Goal: Task Accomplishment & Management: Complete application form

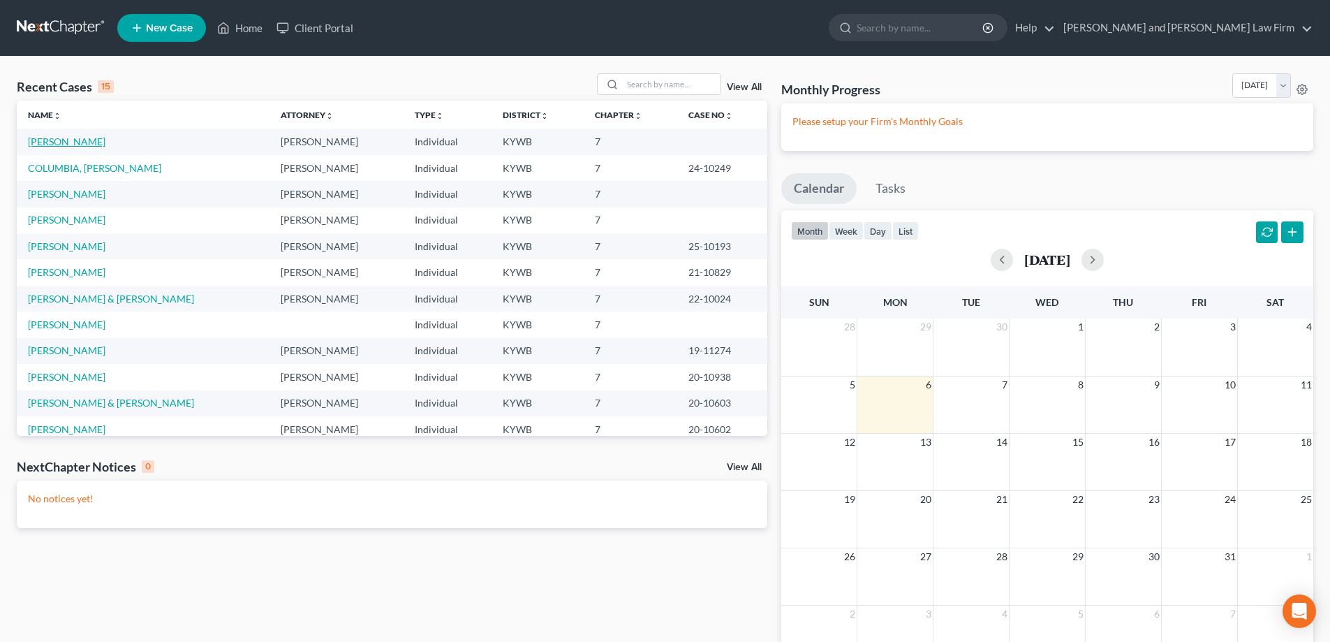
click at [39, 145] on link "[PERSON_NAME]" at bounding box center [66, 141] width 77 height 12
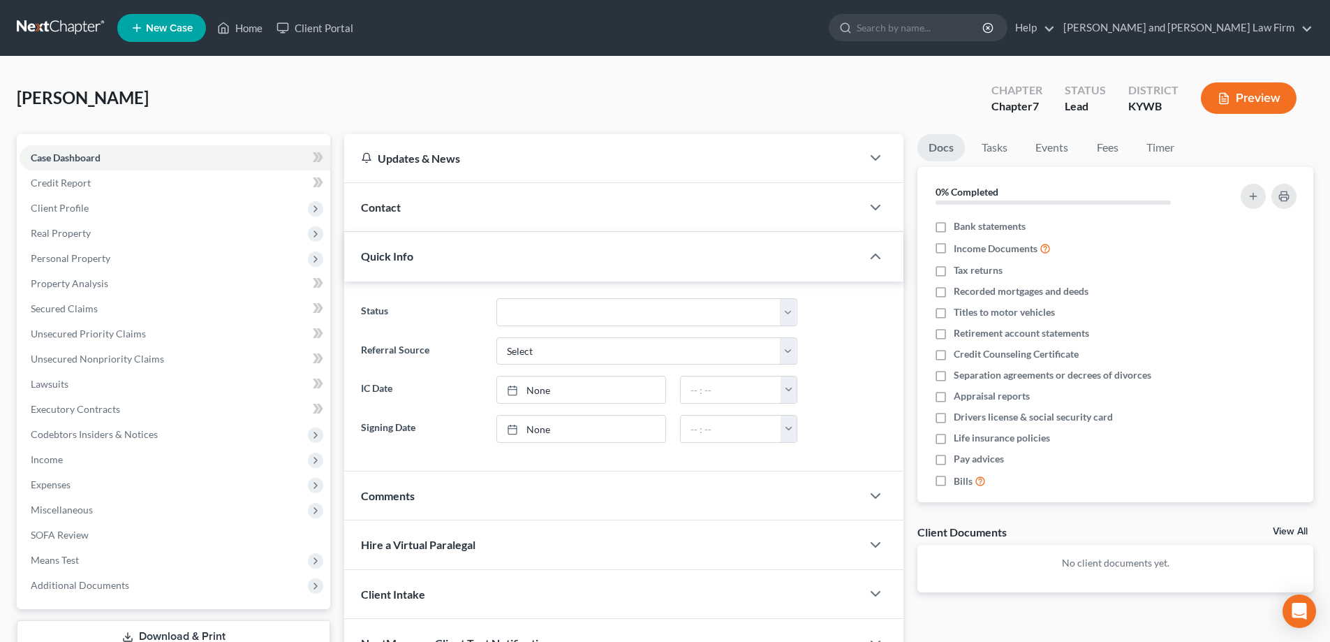
click at [183, 630] on link "Download & Print" at bounding box center [173, 636] width 313 height 33
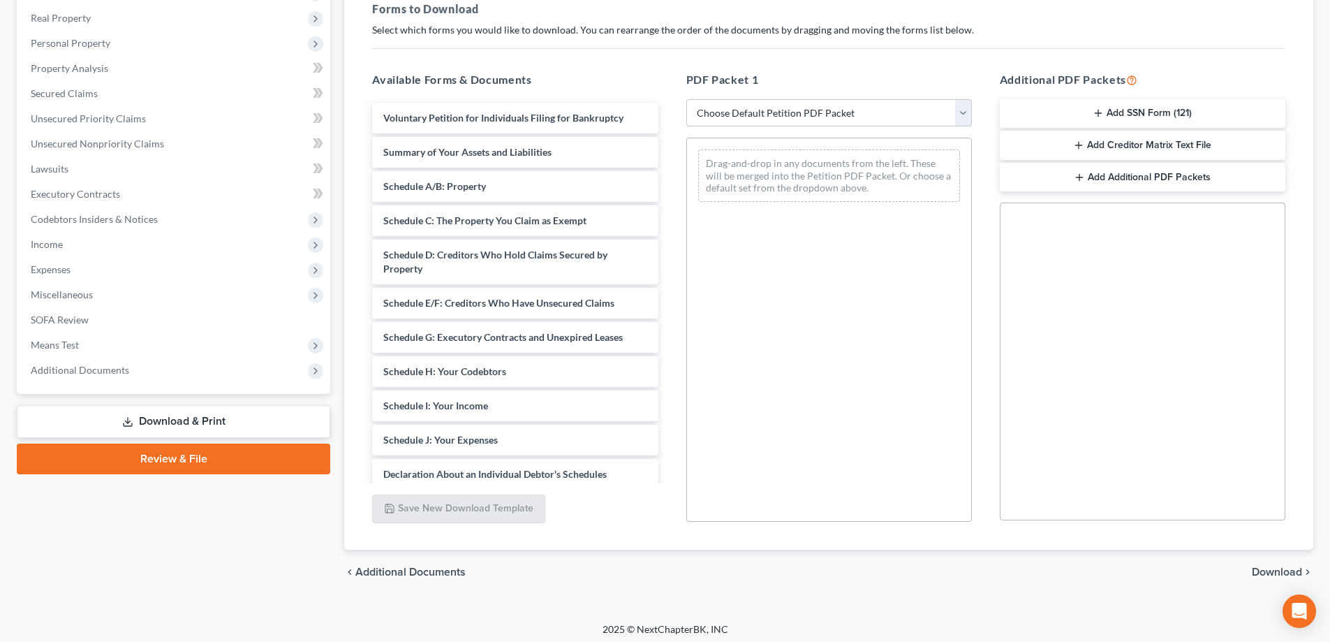
scroll to position [221, 0]
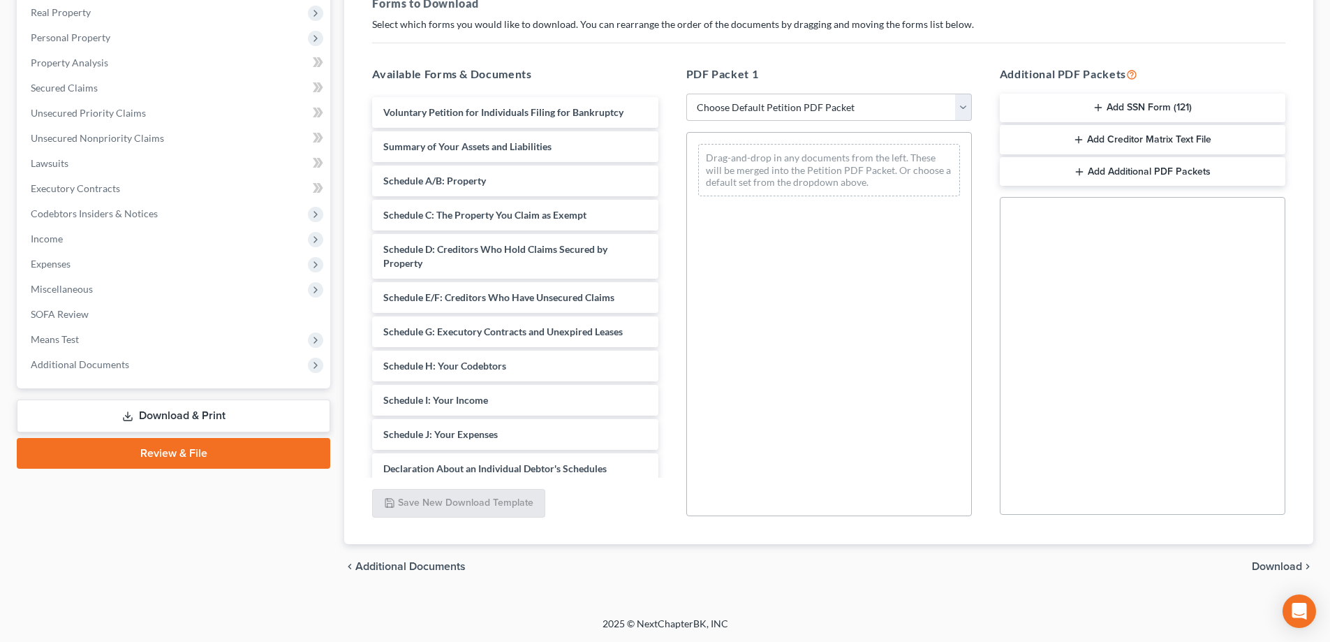
click at [166, 453] on link "Review & File" at bounding box center [173, 453] width 313 height 31
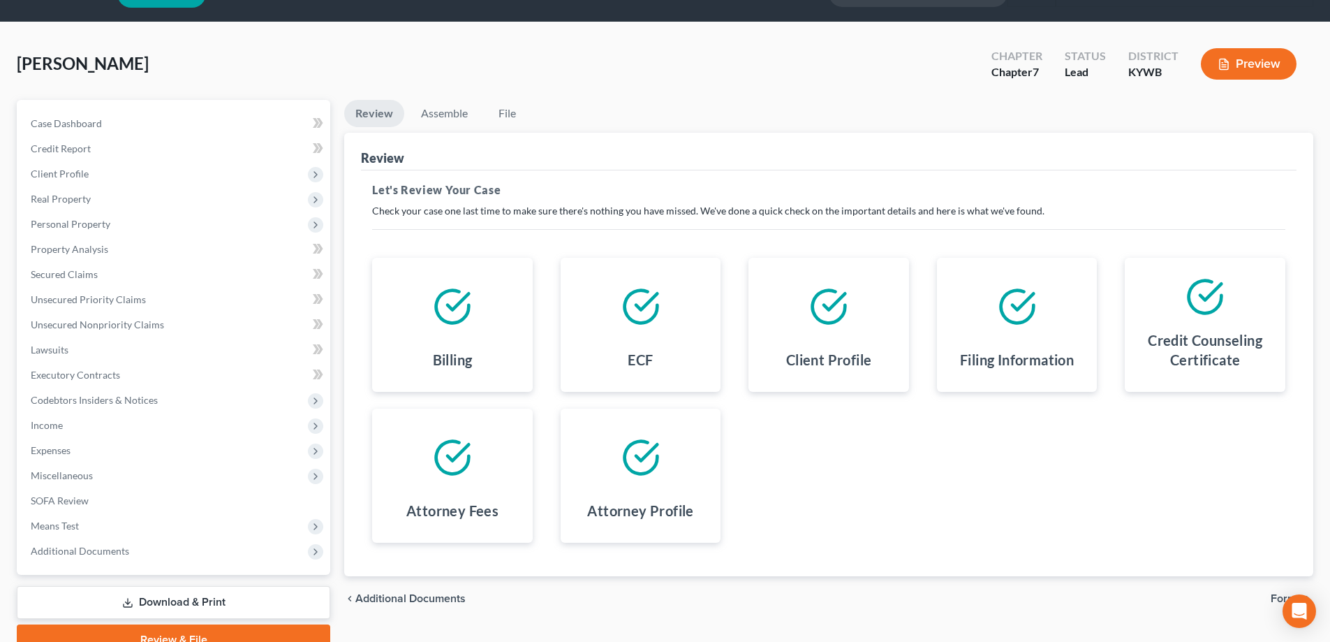
scroll to position [31, 0]
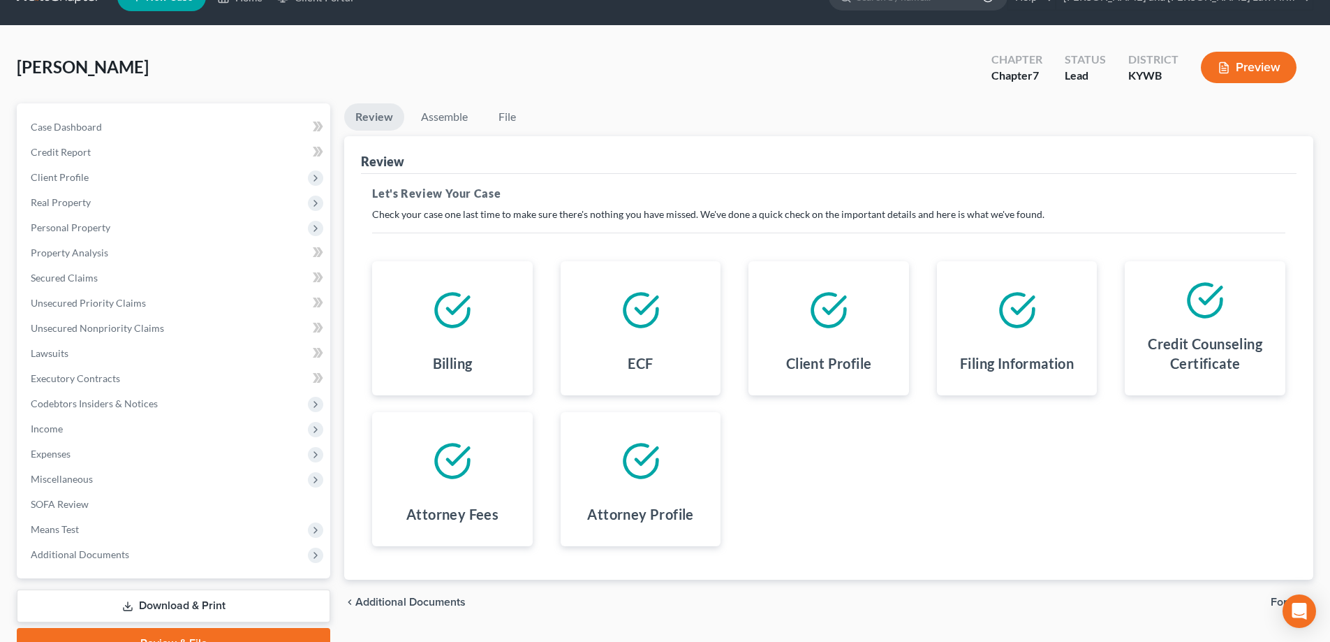
click at [444, 314] on icon at bounding box center [452, 309] width 39 height 39
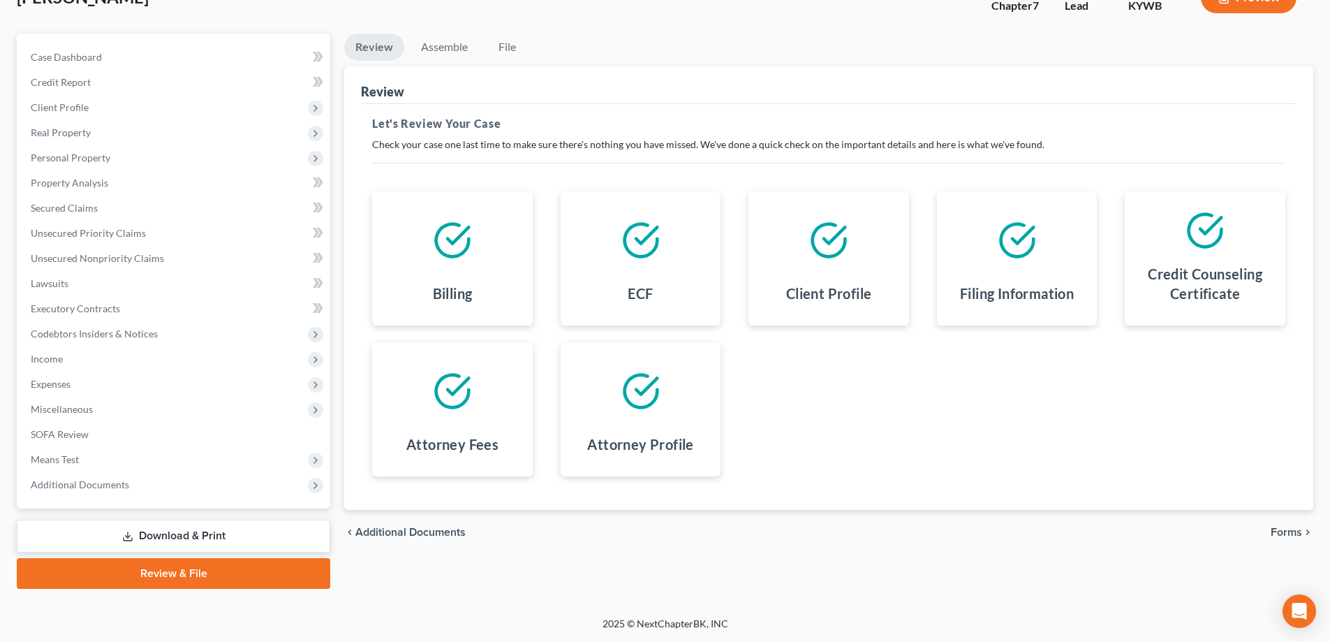
click at [457, 276] on div at bounding box center [452, 239] width 138 height 75
click at [1287, 531] on span "Forms" at bounding box center [1286, 531] width 31 height 11
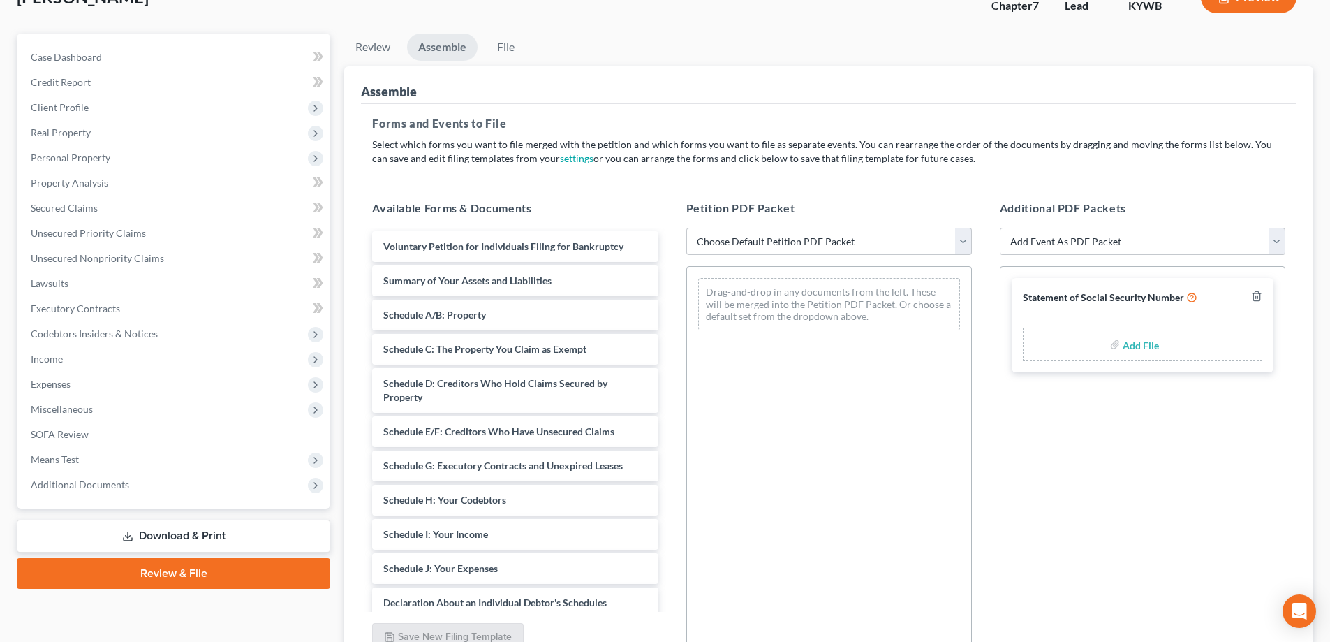
click at [831, 245] on select "Choose Default Petition PDF Packet Emergency Filing (Voluntary Petition and Cre…" at bounding box center [829, 242] width 286 height 28
click at [686, 228] on select "Choose Default Petition PDF Packet Emergency Filing (Voluntary Petition and Cre…" at bounding box center [829, 242] width 286 height 28
click at [820, 248] on select "Choose Default Petition PDF Packet Emergency Filing (Voluntary Petition and Cre…" at bounding box center [829, 242] width 286 height 28
click at [686, 228] on select "Choose Default Petition PDF Packet Emergency Filing (Voluntary Petition and Cre…" at bounding box center [829, 242] width 286 height 28
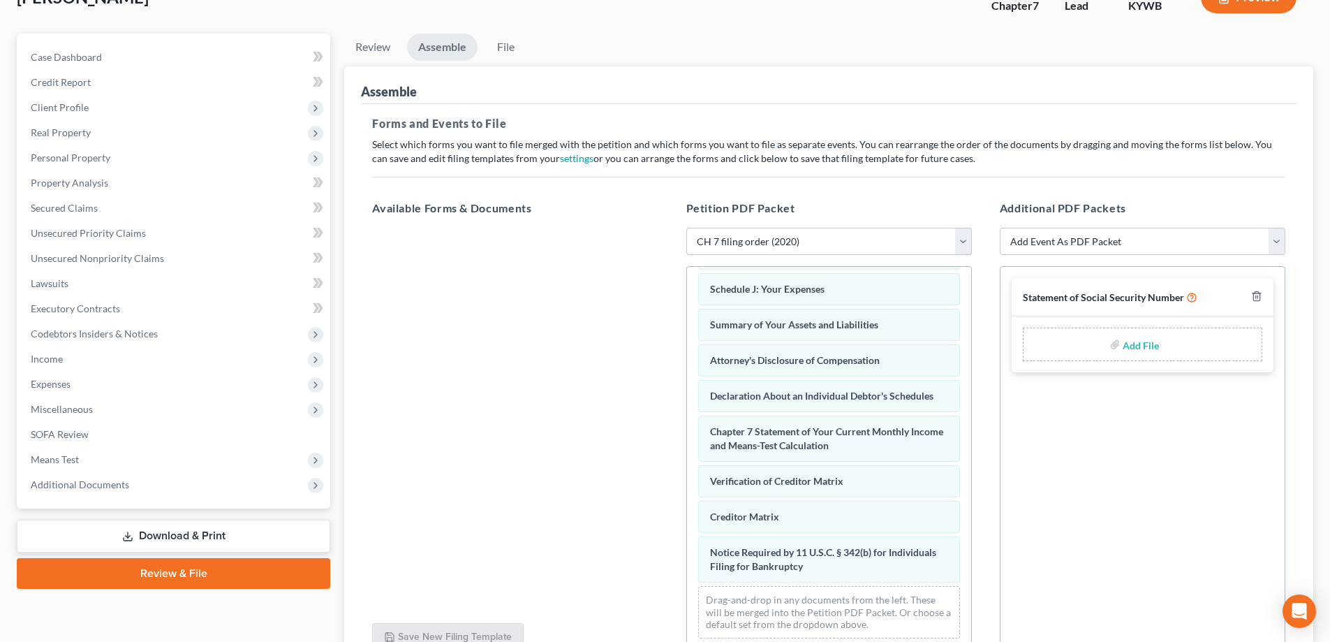
scroll to position [170, 0]
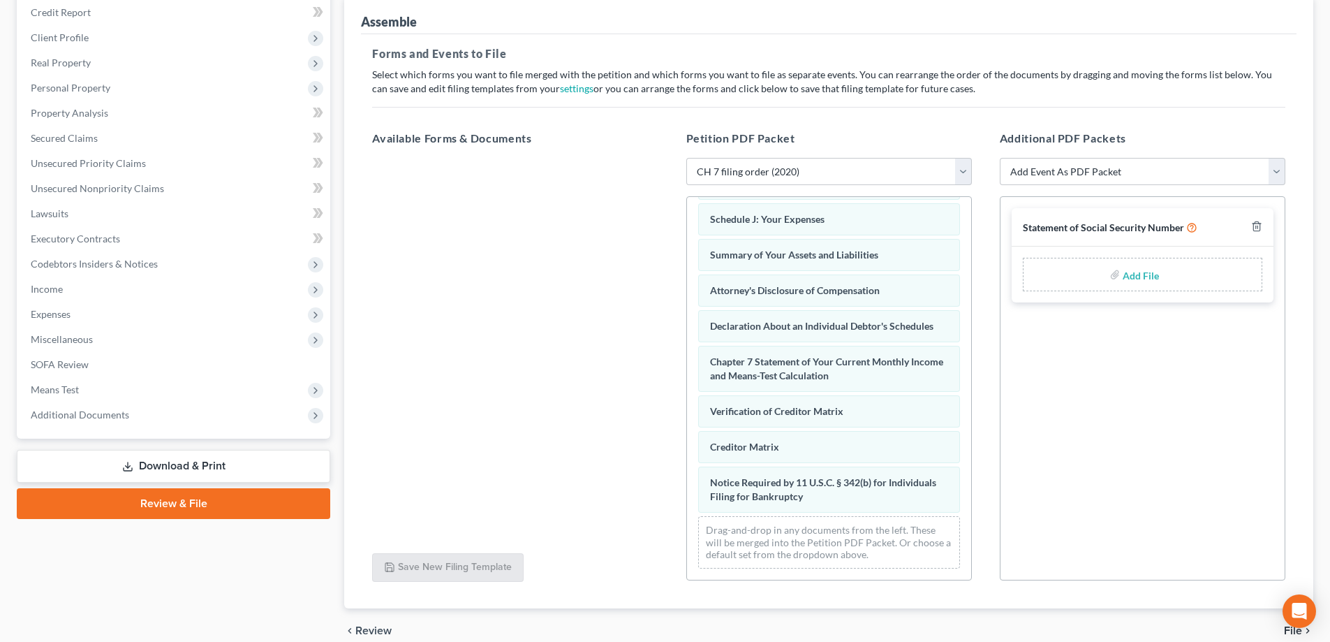
click at [1123, 274] on label "Add File" at bounding box center [1142, 276] width 39 height 25
click at [1144, 234] on div "Statement of Social Security Number" at bounding box center [1110, 226] width 175 height 15
click at [793, 170] on select "Choose Default Petition PDF Packet Emergency Filing (Voluntary Petition and Cre…" at bounding box center [829, 172] width 286 height 28
select select "2"
click at [686, 158] on select "Choose Default Petition PDF Packet Emergency Filing (Voluntary Petition and Cre…" at bounding box center [829, 172] width 286 height 28
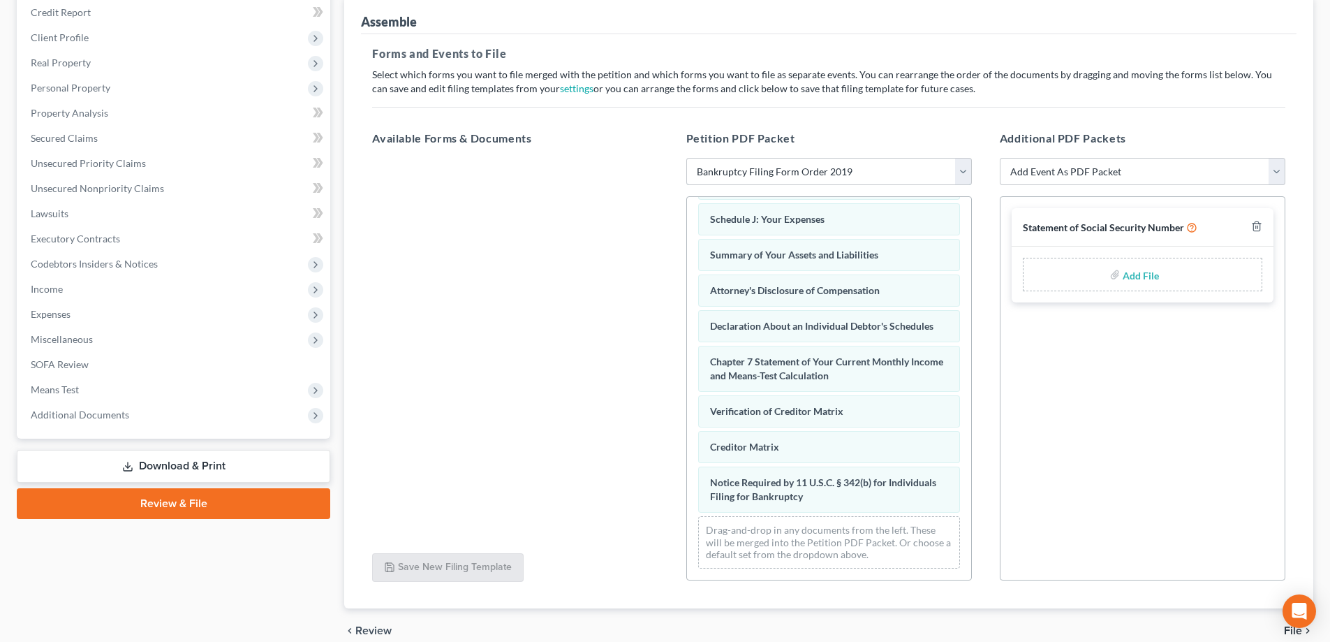
click at [798, 180] on select "Choose Default Petition PDF Packet Emergency Filing (Voluntary Petition and Cre…" at bounding box center [829, 172] width 286 height 28
click at [686, 158] on select "Choose Default Petition PDF Packet Emergency Filing (Voluntary Petition and Cre…" at bounding box center [829, 172] width 286 height 28
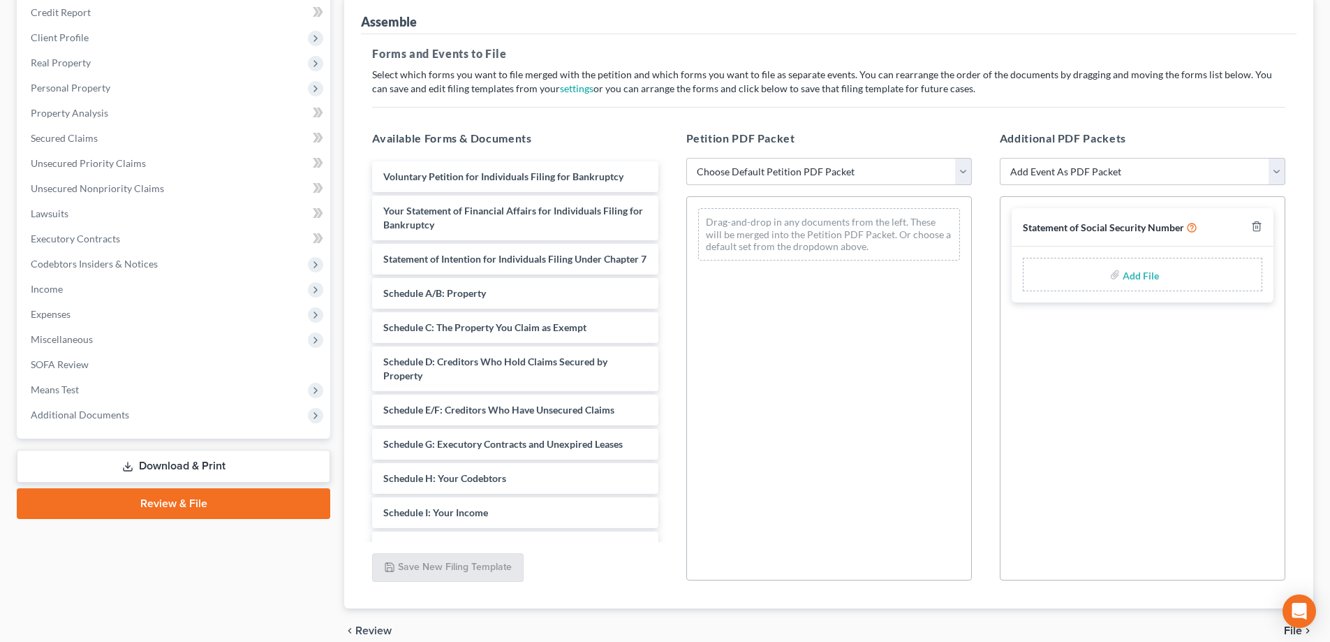
scroll to position [0, 0]
click at [794, 177] on select "Choose Default Petition PDF Packet Emergency Filing (Voluntary Petition and Cre…" at bounding box center [829, 172] width 286 height 28
select select "4"
click at [686, 158] on select "Choose Default Petition PDF Packet Emergency Filing (Voluntary Petition and Cre…" at bounding box center [829, 172] width 286 height 28
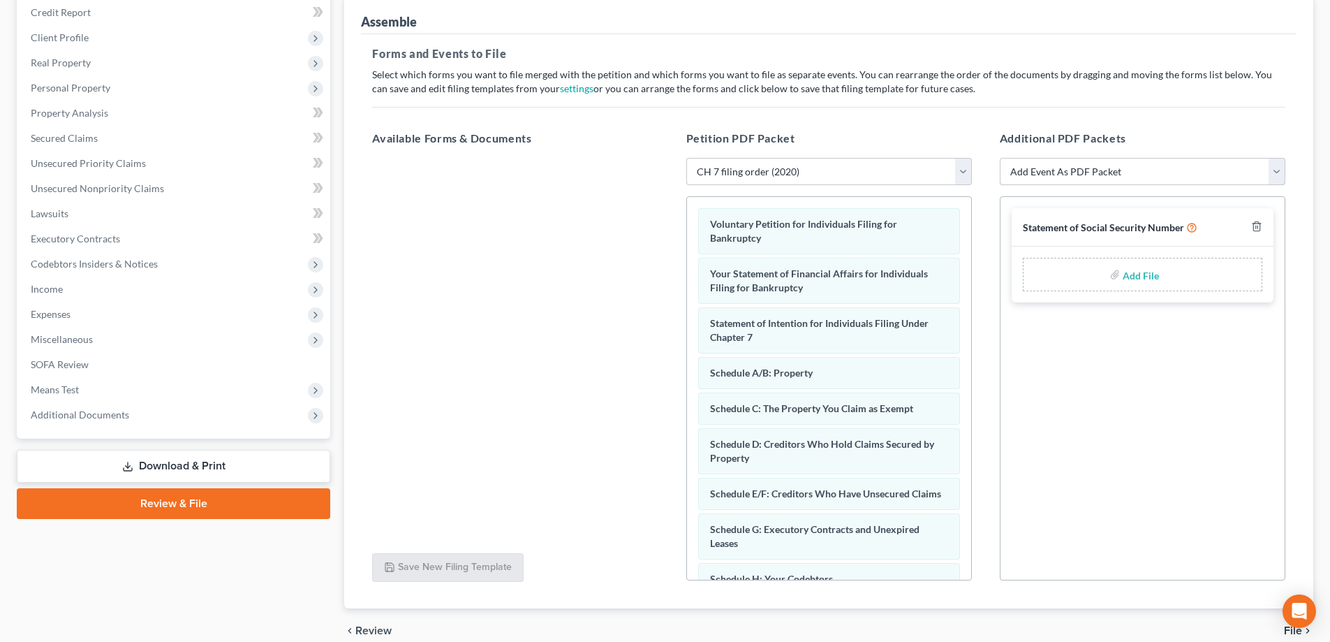
click at [1150, 177] on select "Add Event As PDF Packet Amended Answer Amended Complaint Amended List of Credit…" at bounding box center [1143, 172] width 286 height 28
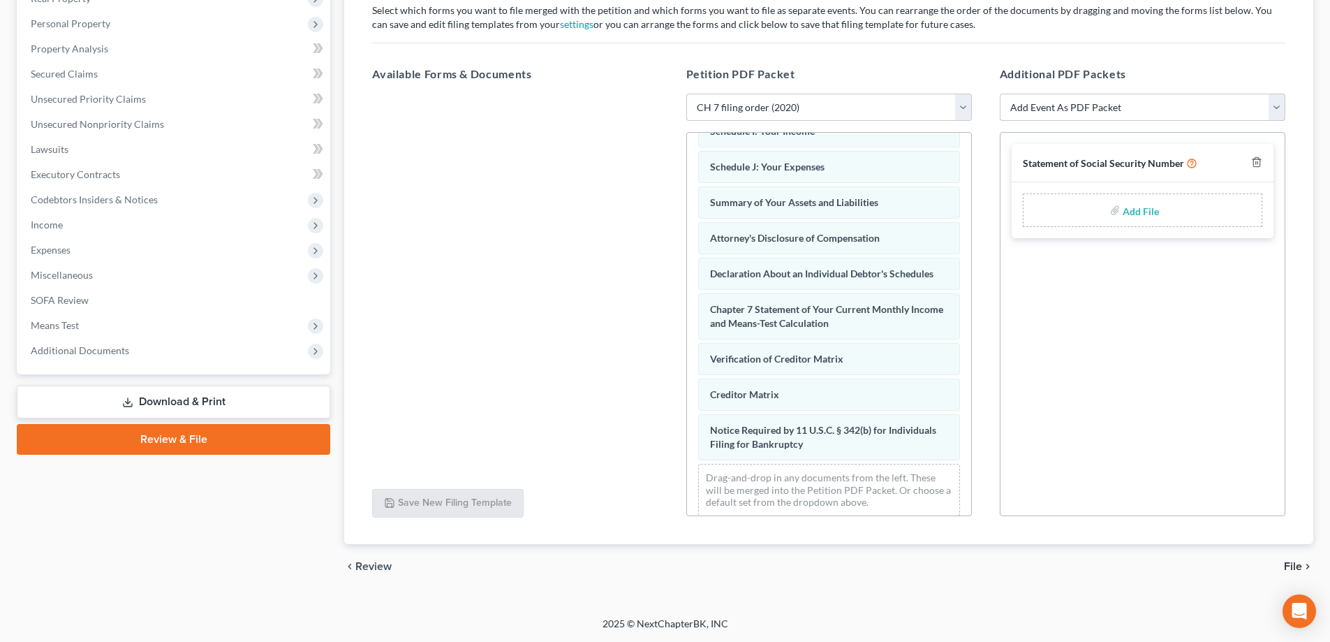
scroll to position [445, 0]
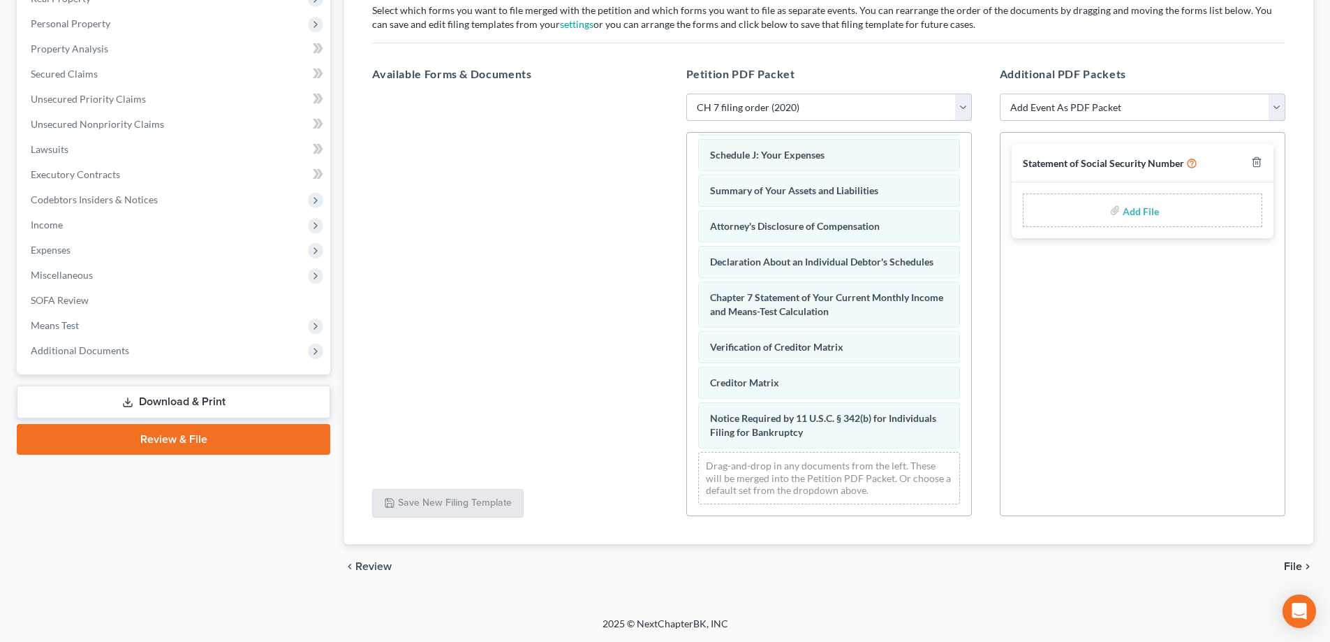
click at [1128, 219] on input "file" at bounding box center [1140, 210] width 34 height 25
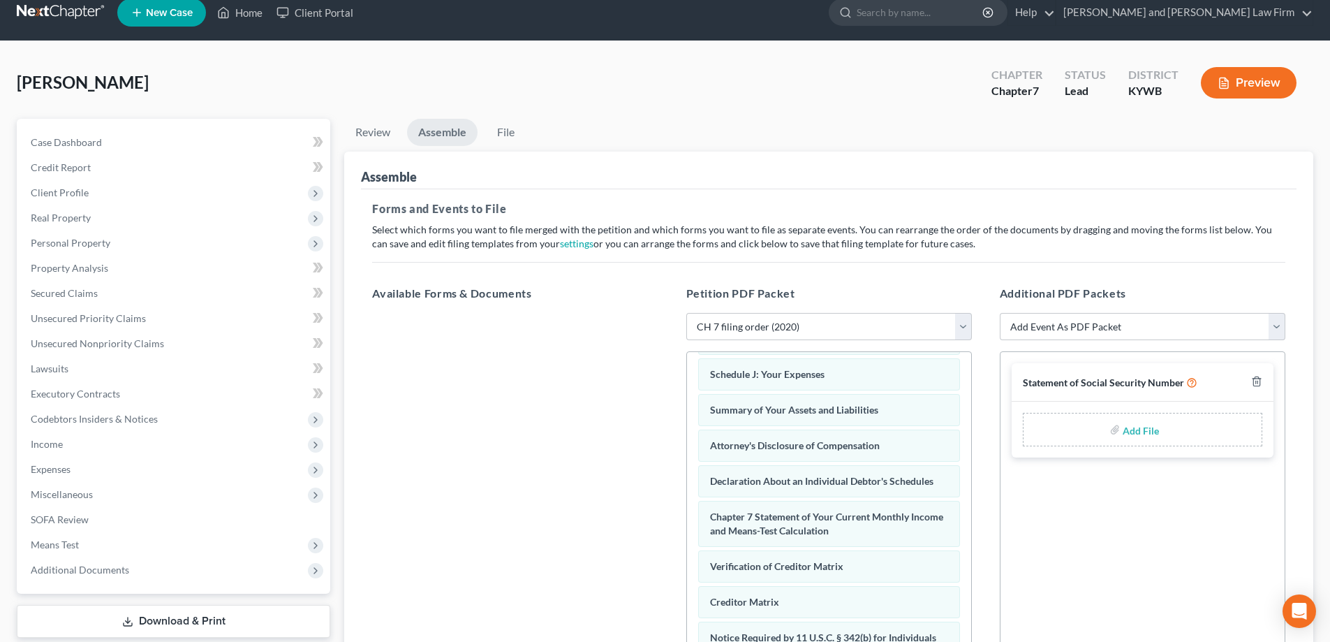
scroll to position [0, 0]
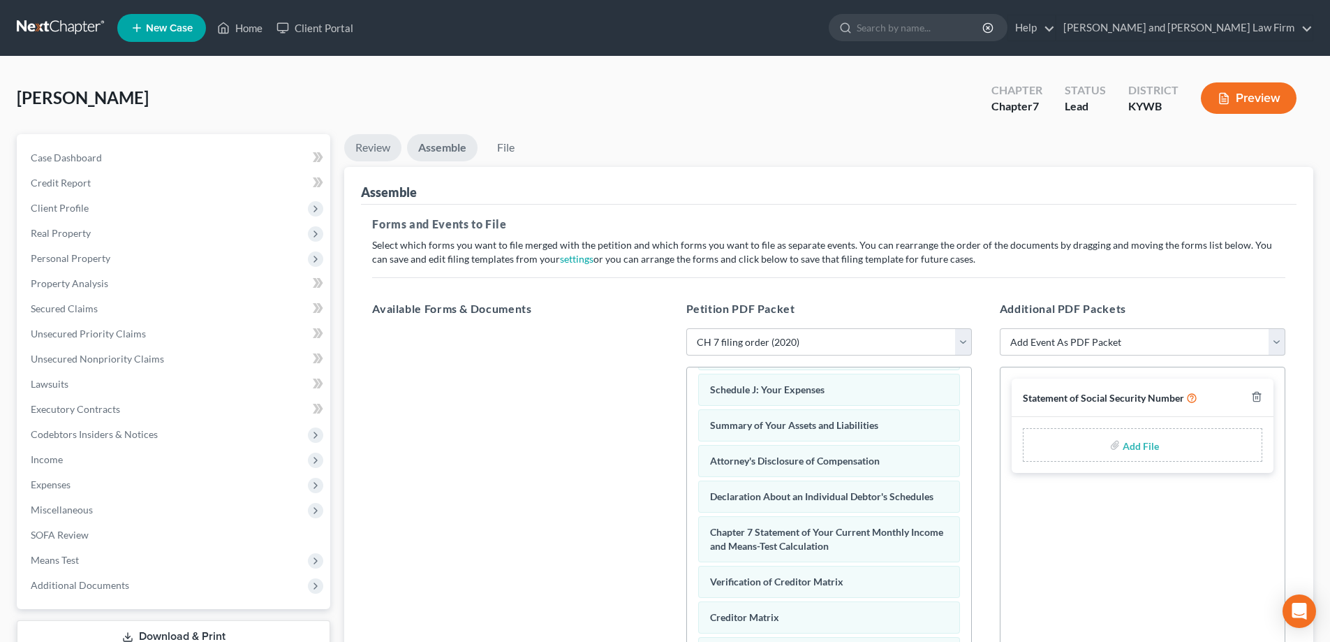
click at [380, 156] on link "Review" at bounding box center [372, 147] width 57 height 27
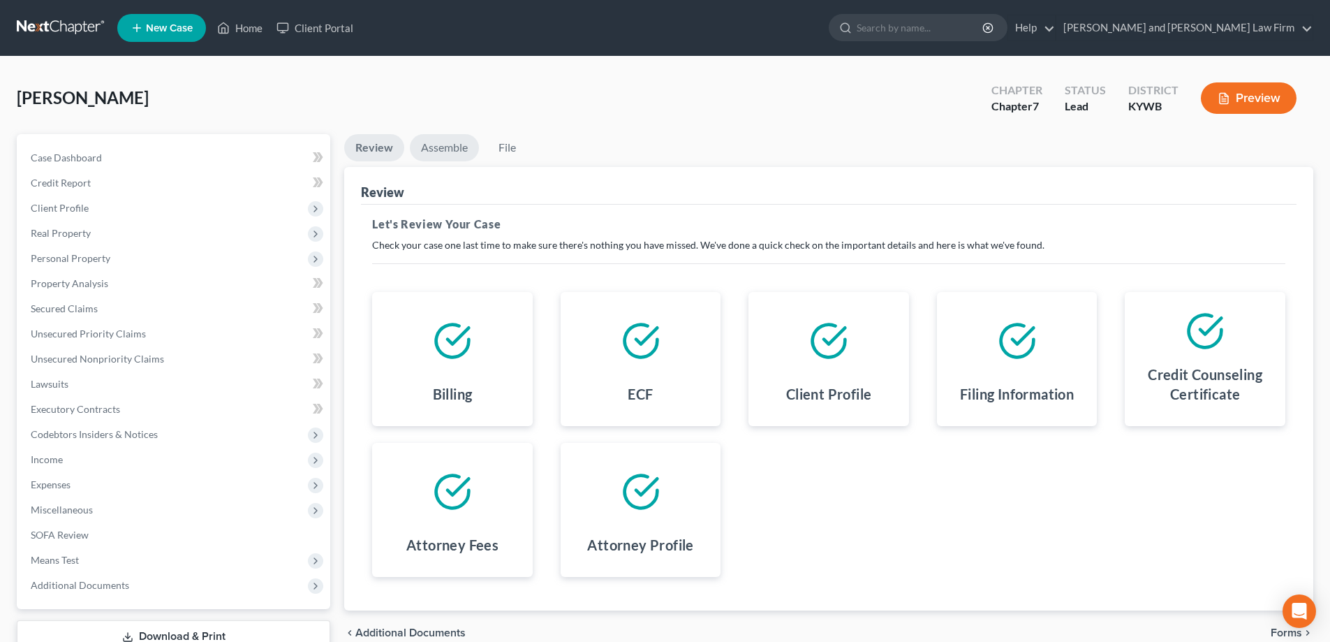
click at [431, 152] on link "Assemble" at bounding box center [444, 147] width 69 height 27
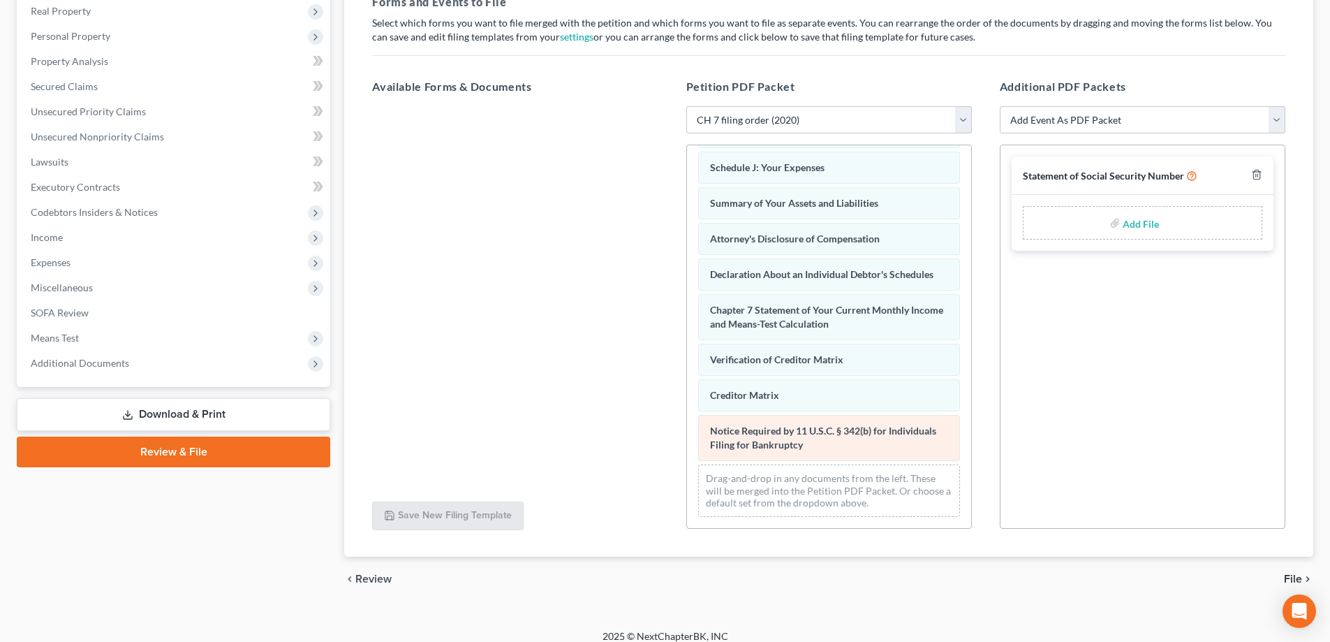
scroll to position [235, 0]
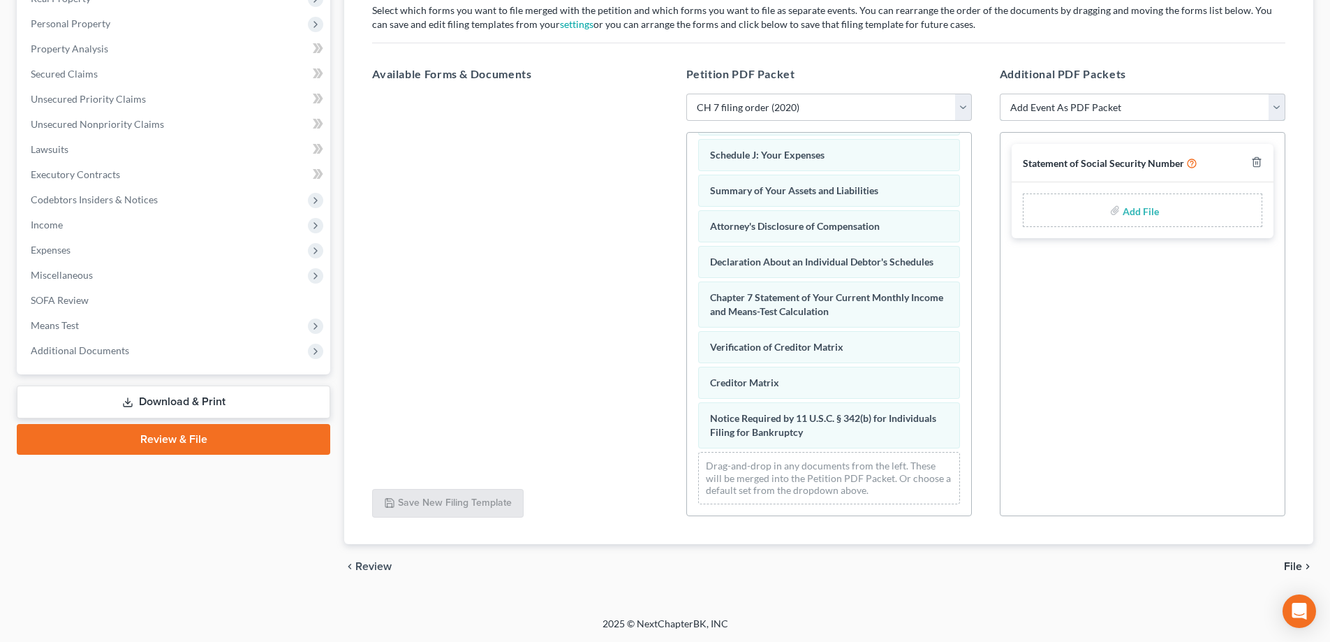
click at [1063, 109] on select "Add Event As PDF Packet Amended Answer Amended Complaint Amended List of Credit…" at bounding box center [1143, 108] width 286 height 28
select select "6"
click at [1000, 94] on select "Add Event As PDF Packet Amended Answer Amended Complaint Amended List of Credit…" at bounding box center [1143, 108] width 286 height 28
select select
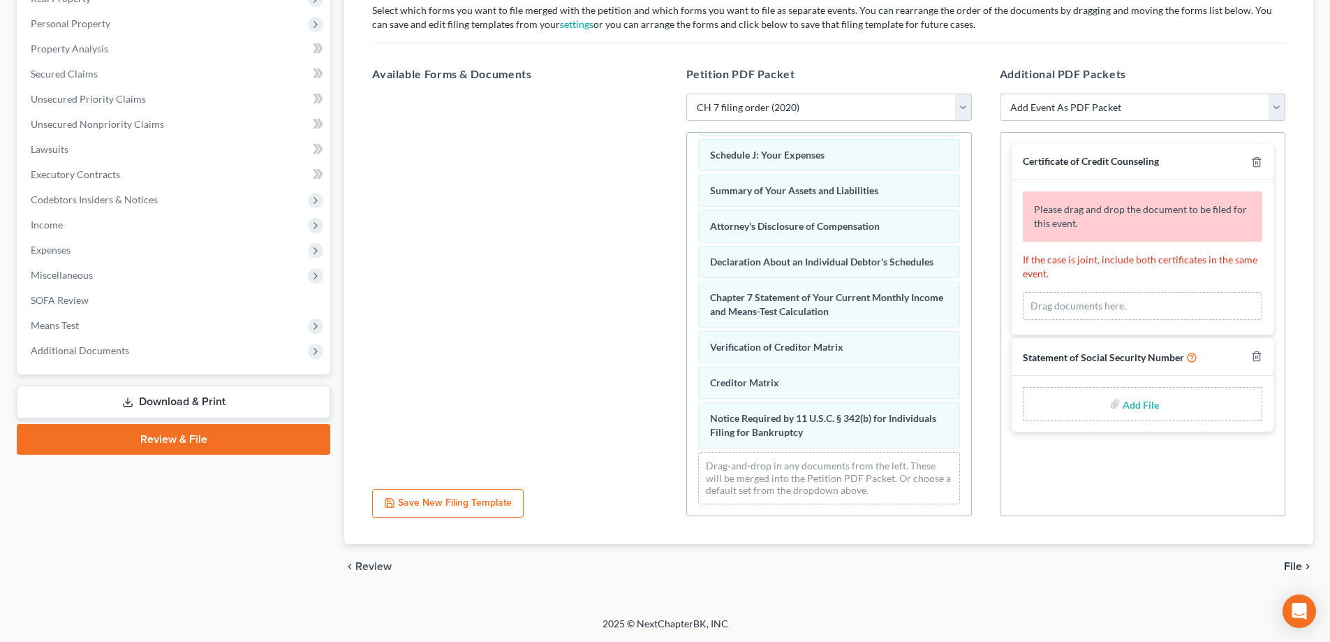
click at [1091, 159] on span "Certificate of Credit Counseling" at bounding box center [1091, 161] width 136 height 12
click at [1160, 406] on label "Add File" at bounding box center [1142, 405] width 39 height 25
click at [1131, 262] on p "If the case is joint, include both certificates in the same event." at bounding box center [1142, 267] width 239 height 28
click at [1114, 214] on span "Please drag and drop the document to be filed for this event." at bounding box center [1140, 216] width 213 height 26
click at [1109, 161] on span "Certificate of Credit Counseling" at bounding box center [1091, 161] width 136 height 12
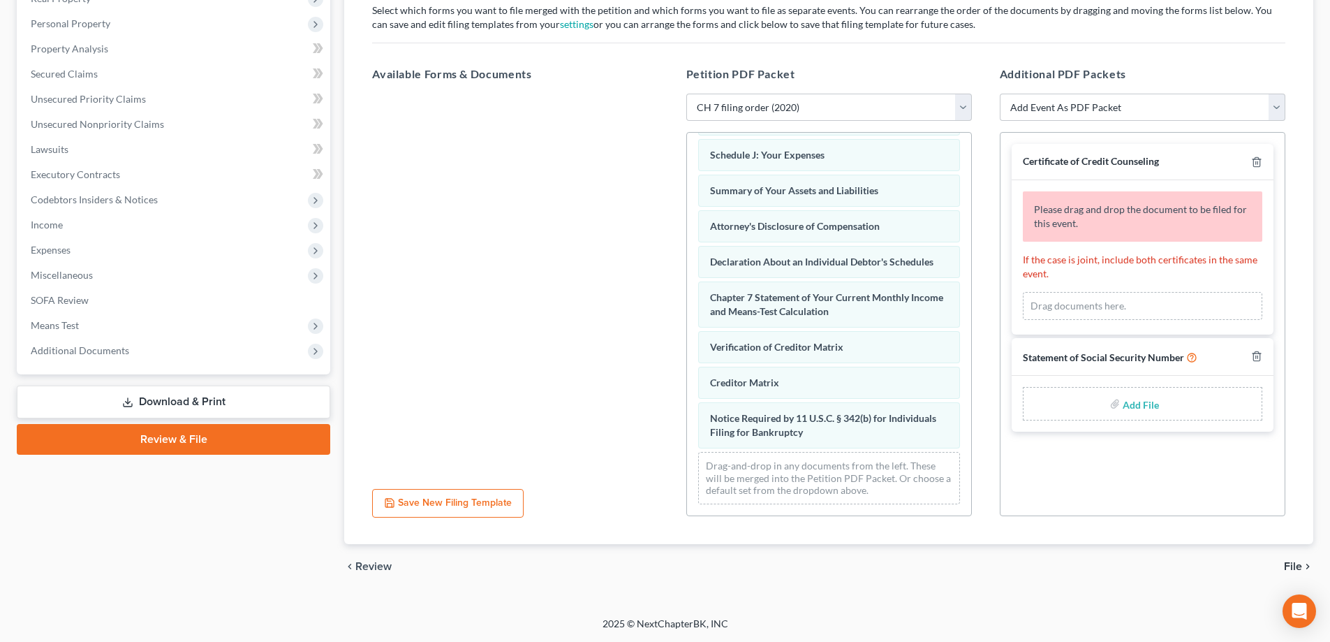
click at [1105, 203] on span "Please drag and drop the document to be filed for this event." at bounding box center [1140, 216] width 213 height 26
click at [1081, 362] on span "Statement of Social Security Number" at bounding box center [1103, 357] width 161 height 12
click at [1123, 405] on label "Add File" at bounding box center [1142, 405] width 39 height 25
click at [1133, 167] on span "Certificate of Credit Counseling" at bounding box center [1091, 161] width 136 height 12
click at [1141, 405] on input "file" at bounding box center [1140, 403] width 34 height 25
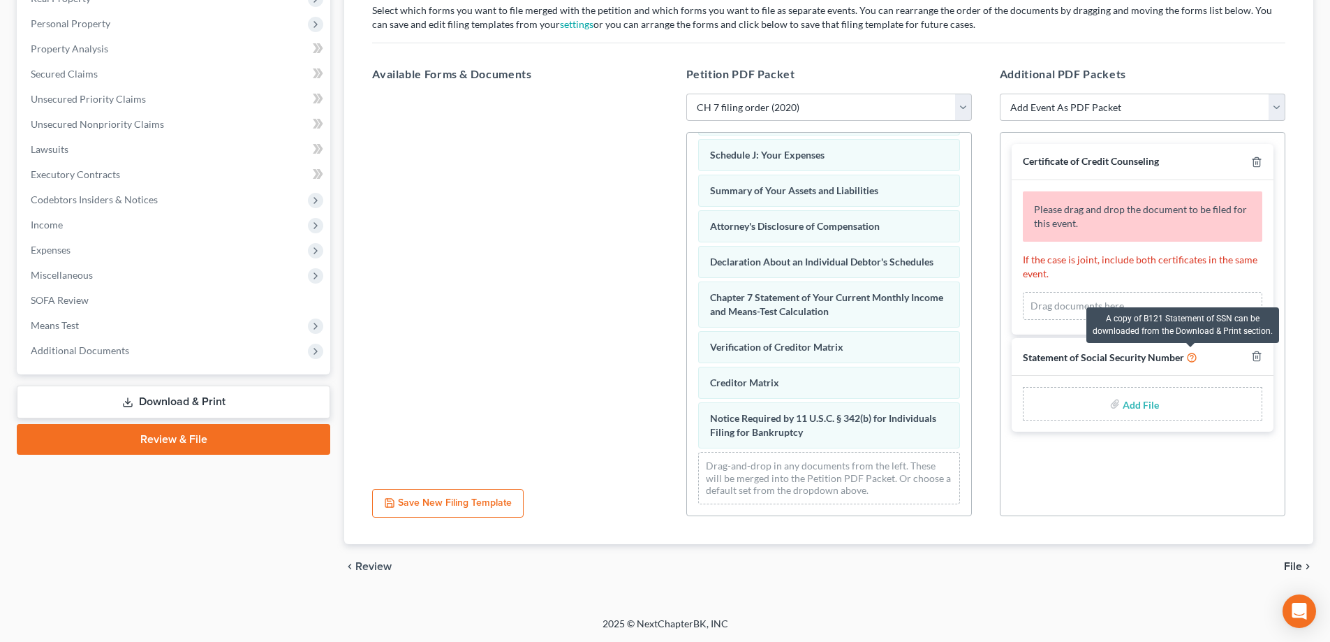
click at [1191, 360] on icon at bounding box center [1191, 356] width 11 height 13
click at [161, 402] on link "Download & Print" at bounding box center [173, 401] width 313 height 33
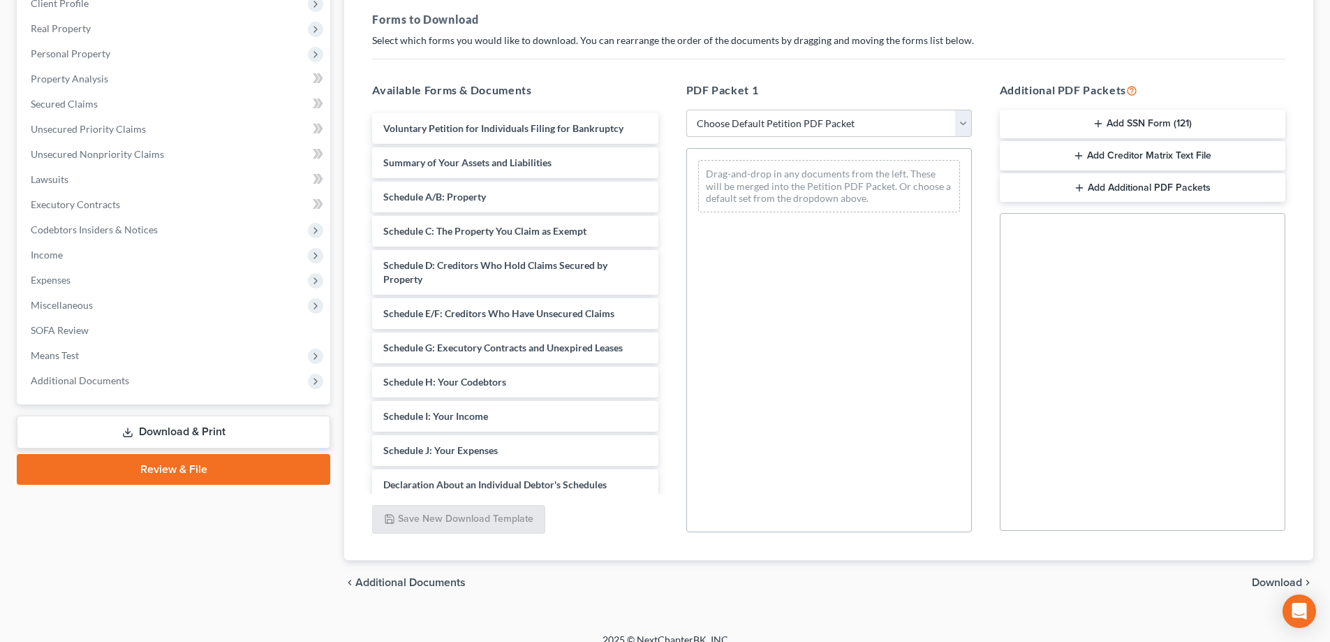
scroll to position [221, 0]
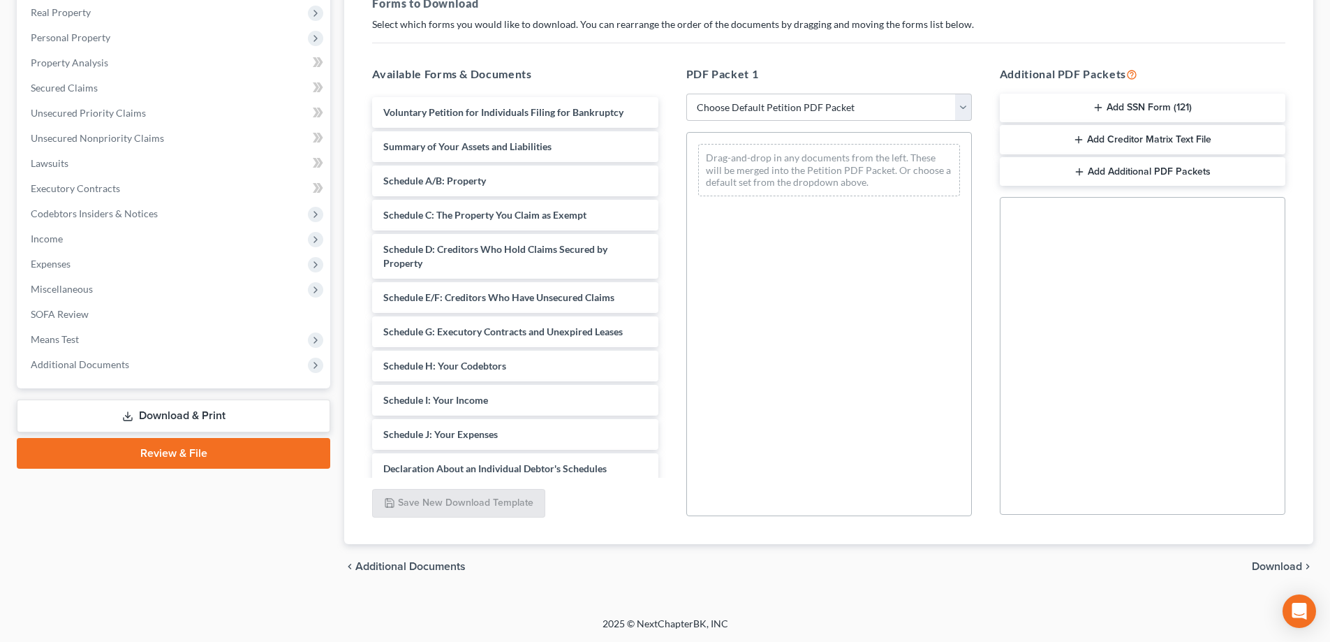
click at [161, 409] on link "Download & Print" at bounding box center [173, 415] width 313 height 33
click at [161, 416] on link "Download & Print" at bounding box center [173, 415] width 313 height 33
click at [1158, 110] on button "Add SSN Form (121)" at bounding box center [1143, 108] width 286 height 29
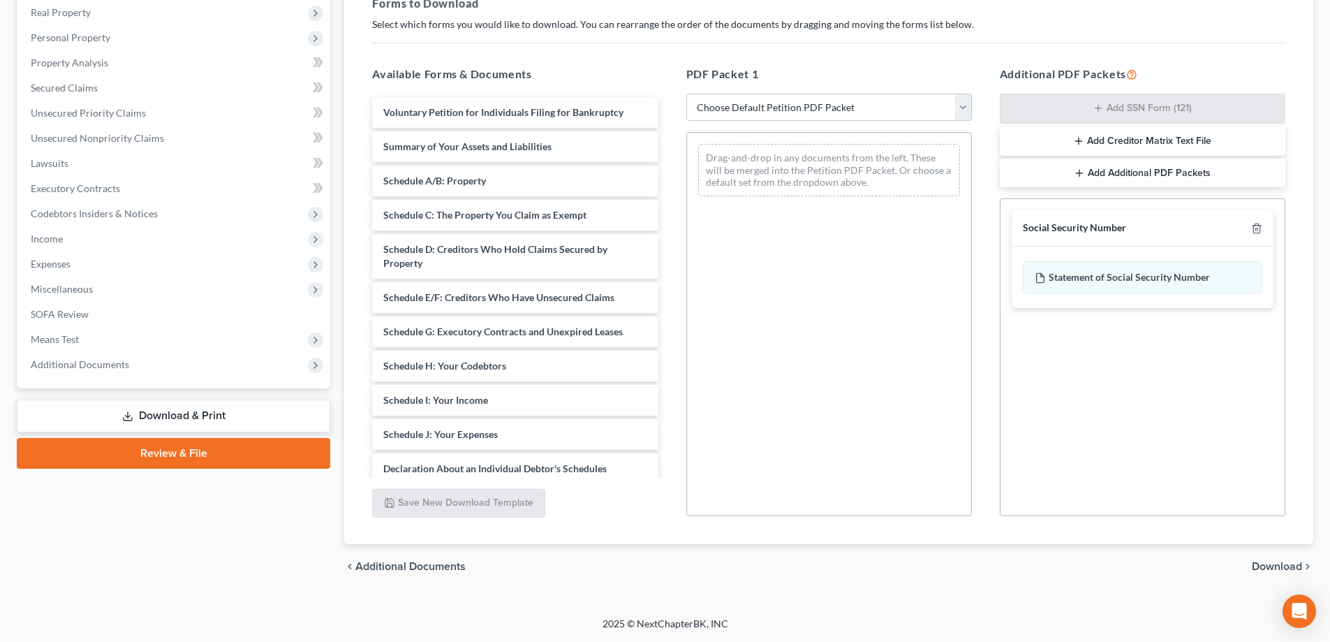
click at [1151, 142] on button "Add Creditor Matrix Text File" at bounding box center [1143, 140] width 286 height 29
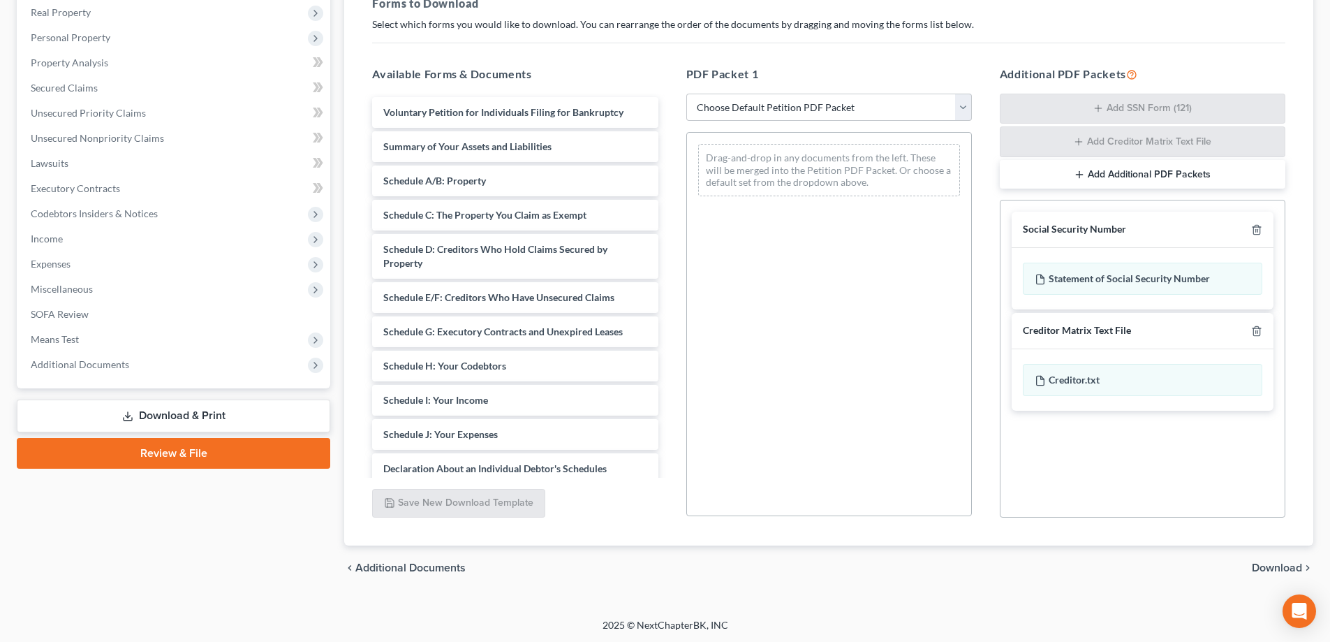
click at [1141, 179] on button "Add Additional PDF Packets" at bounding box center [1143, 174] width 286 height 29
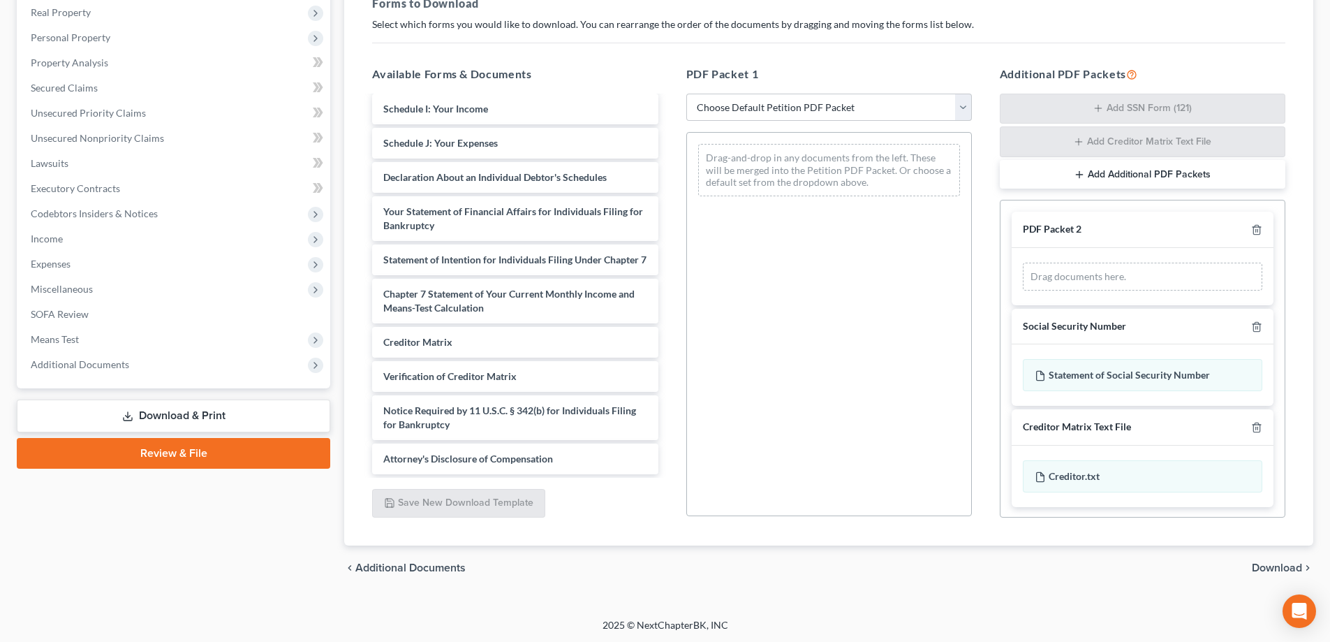
scroll to position [222, 0]
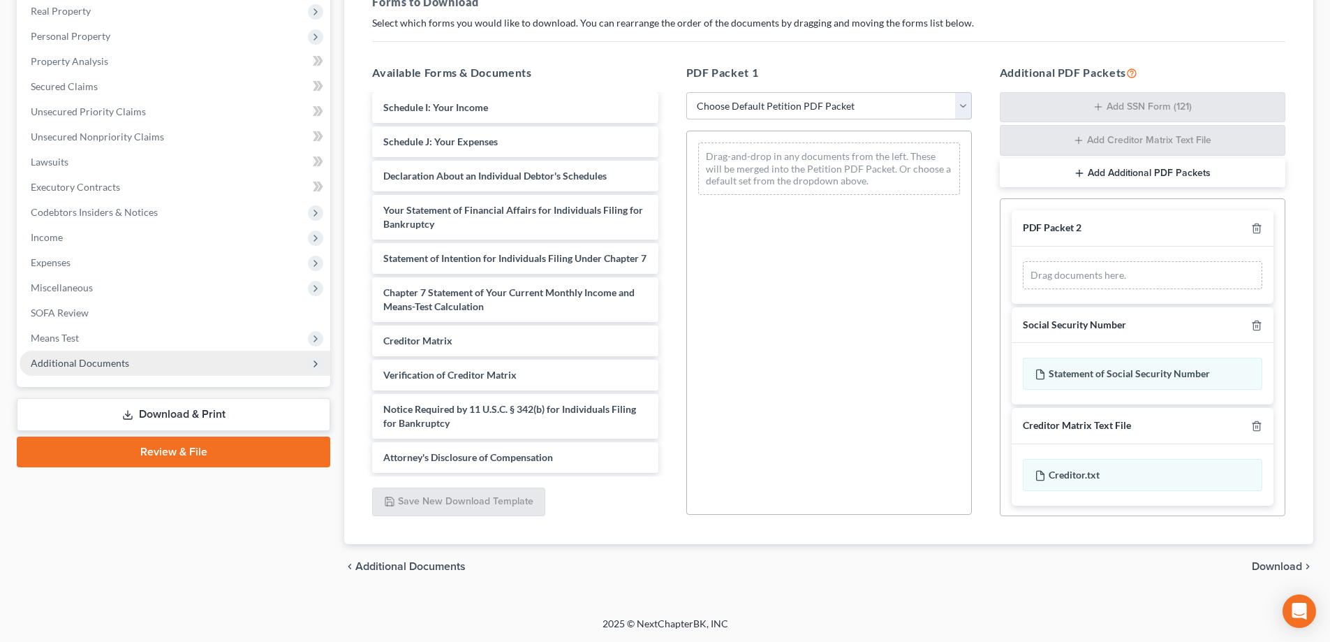
click at [161, 368] on span "Additional Documents" at bounding box center [175, 362] width 311 height 25
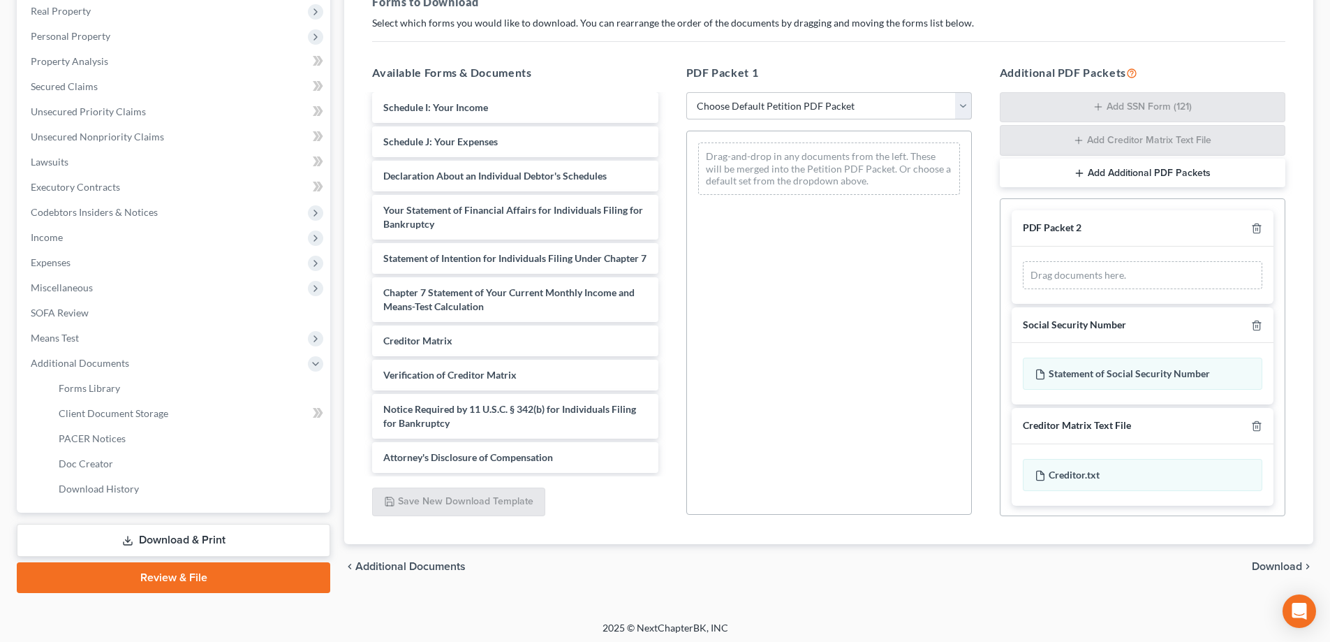
click at [1139, 173] on button "Add Additional PDF Packets" at bounding box center [1143, 172] width 286 height 29
click at [1251, 326] on icon "button" at bounding box center [1256, 325] width 11 height 11
click at [1251, 227] on icon "button" at bounding box center [1256, 228] width 11 height 11
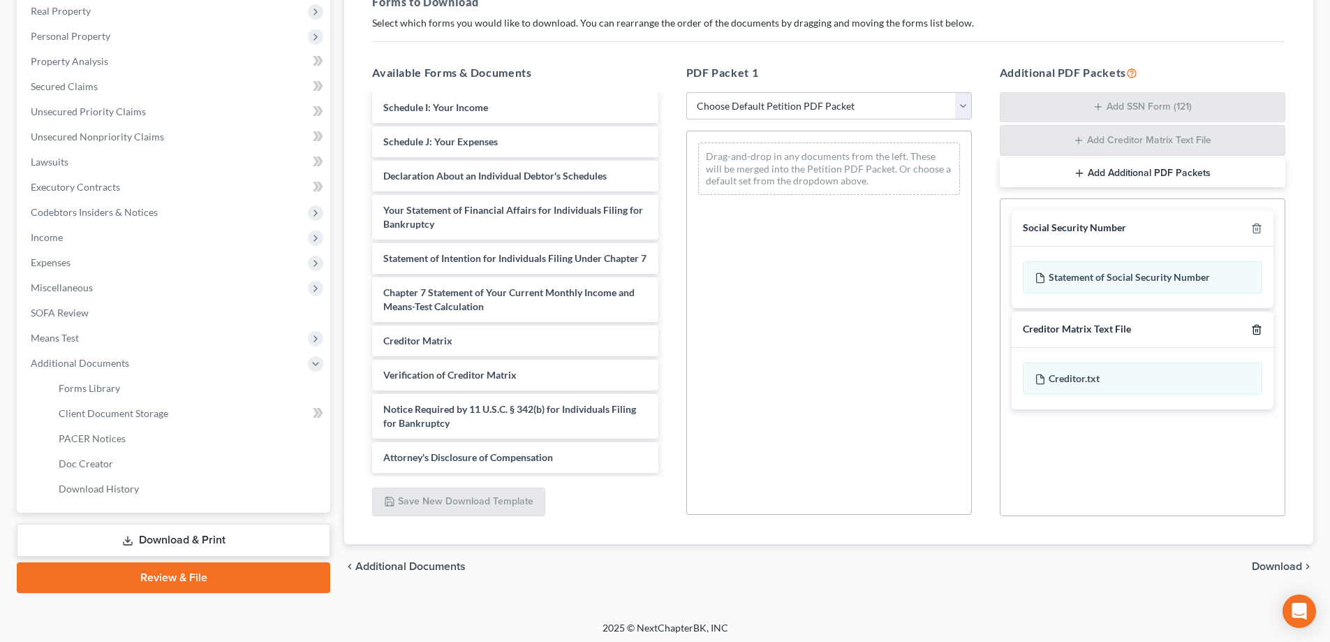
click at [1257, 332] on icon "button" at bounding box center [1256, 329] width 11 height 11
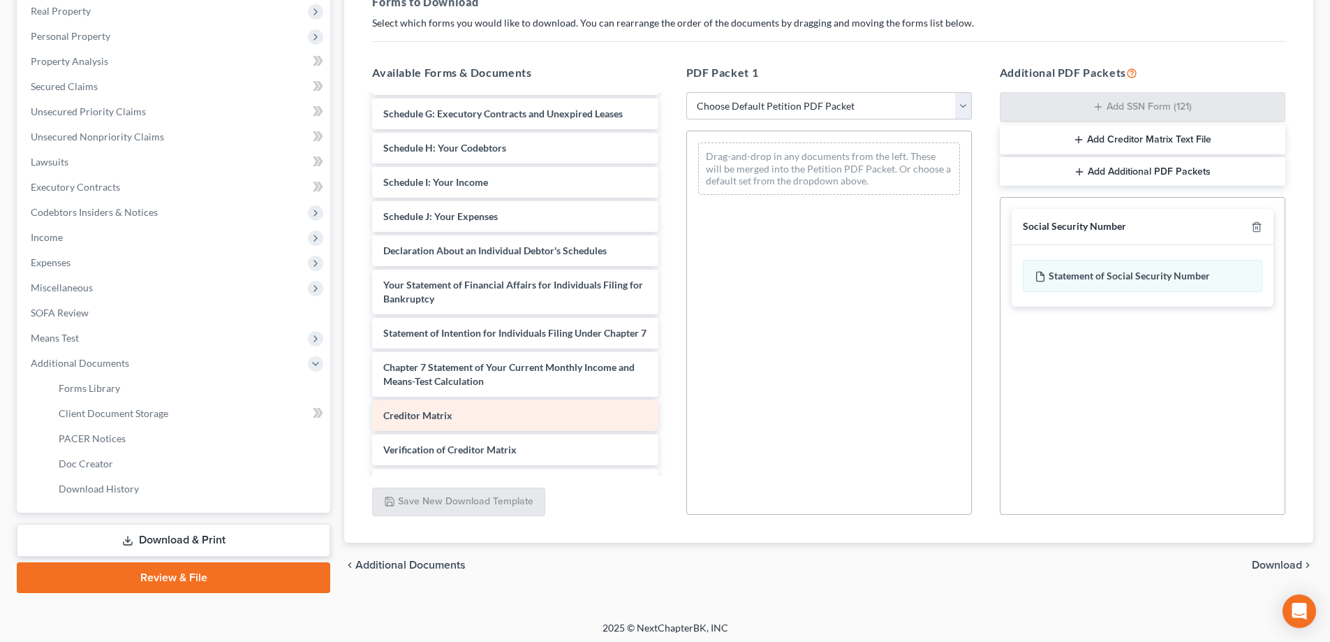
scroll to position [0, 0]
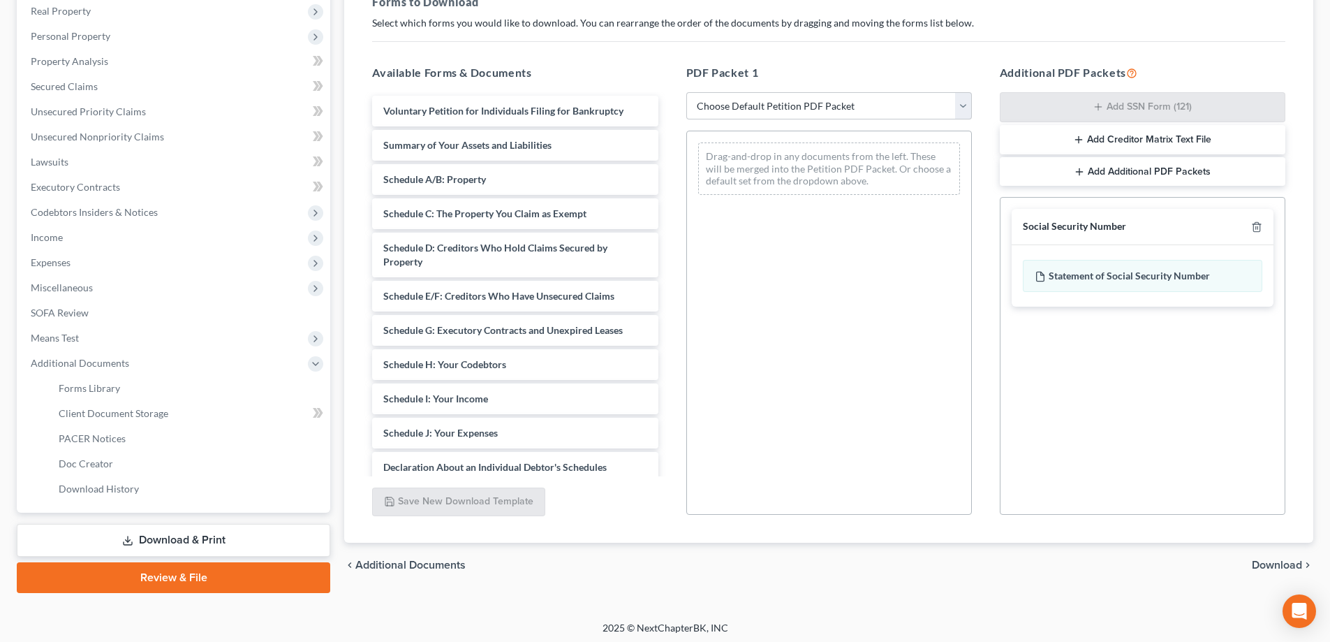
click at [1140, 170] on button "Add Additional PDF Packets" at bounding box center [1143, 171] width 286 height 29
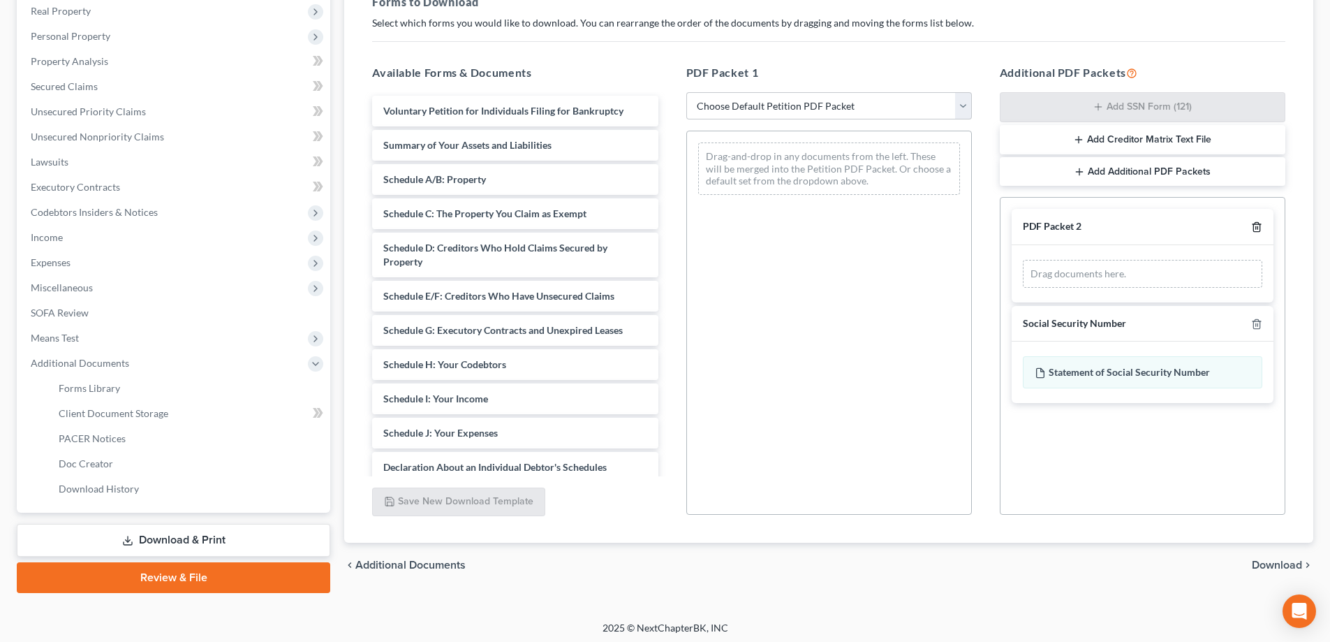
click at [1257, 228] on line "button" at bounding box center [1257, 228] width 0 height 3
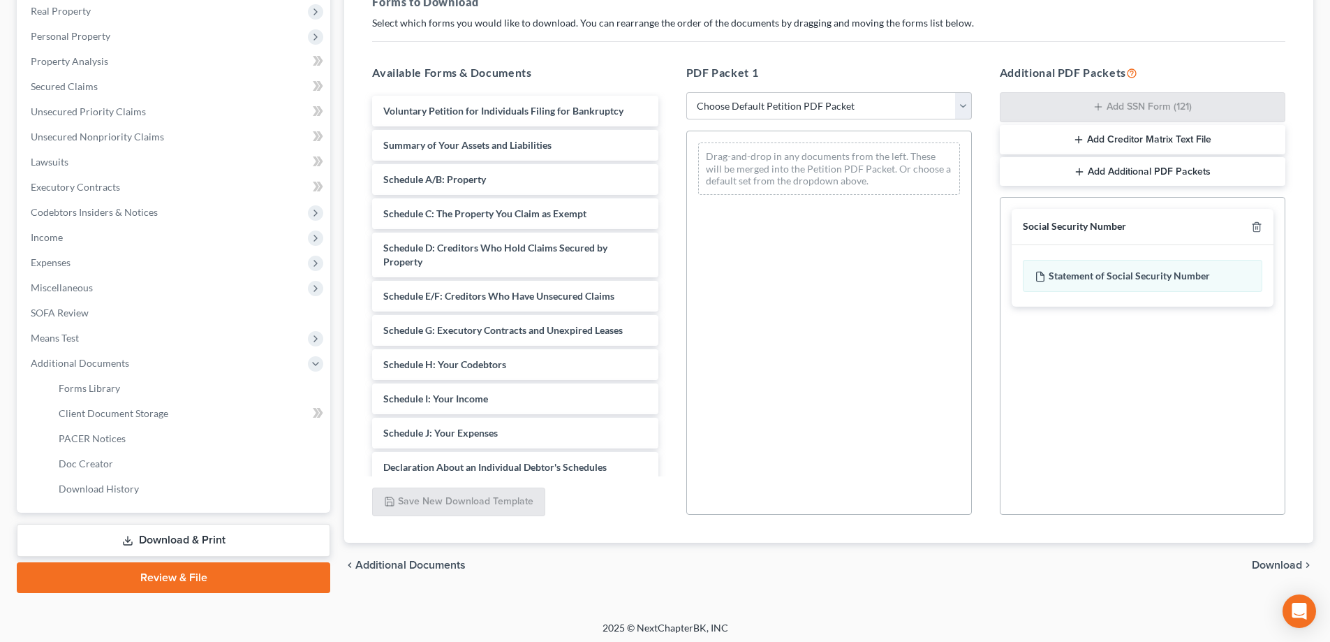
click at [170, 537] on link "Download & Print" at bounding box center [173, 540] width 313 height 33
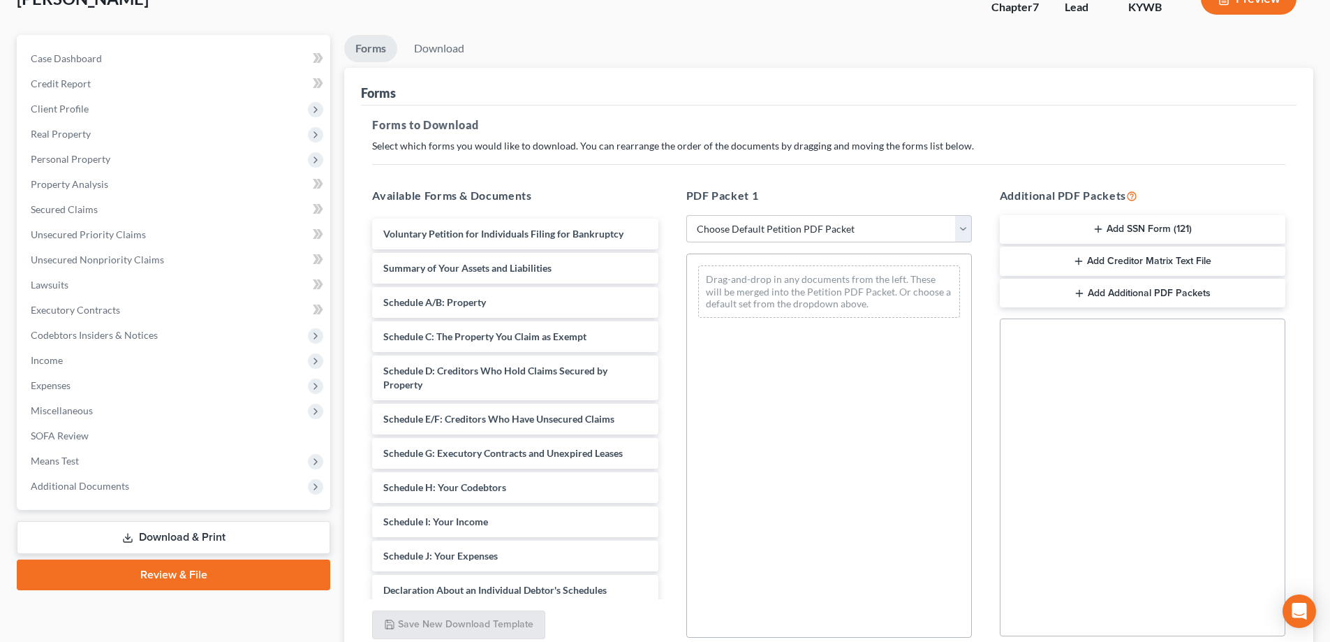
scroll to position [221, 0]
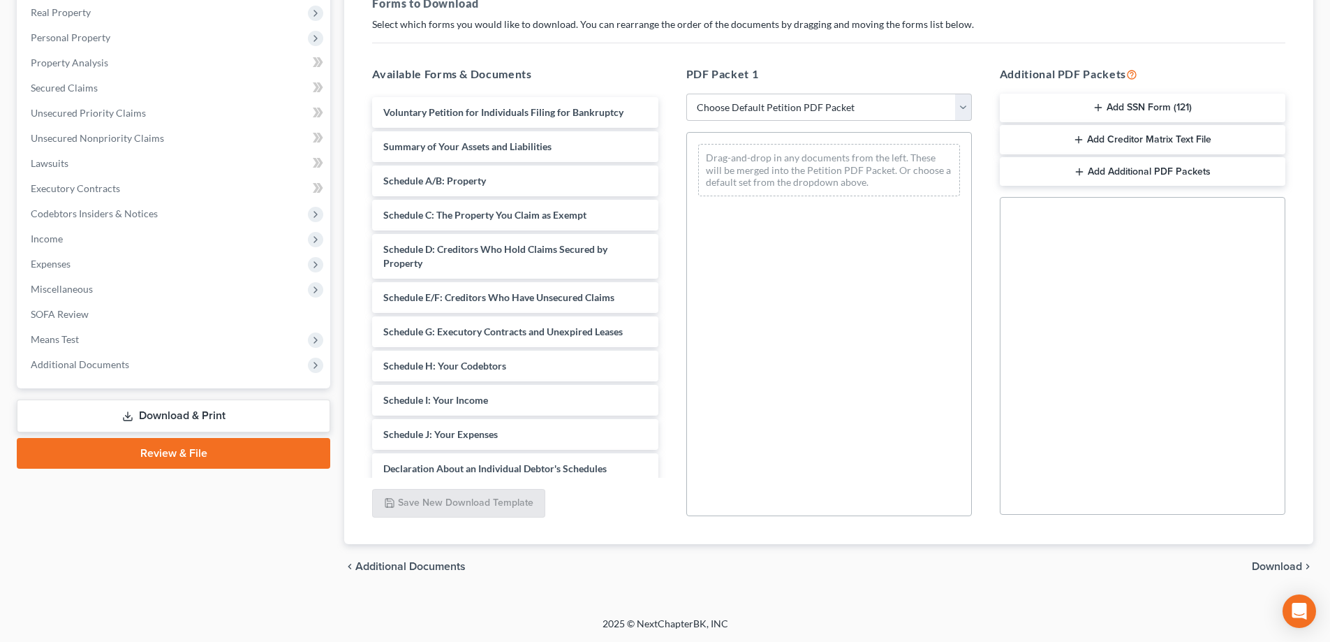
click at [157, 416] on link "Download & Print" at bounding box center [173, 415] width 313 height 33
click at [730, 113] on select "Choose Default Petition PDF Packet Complete Bankruptcy Petition (all forms and …" at bounding box center [829, 108] width 286 height 28
select select "0"
click at [686, 94] on select "Choose Default Petition PDF Packet Complete Bankruptcy Petition (all forms and …" at bounding box center [829, 108] width 286 height 28
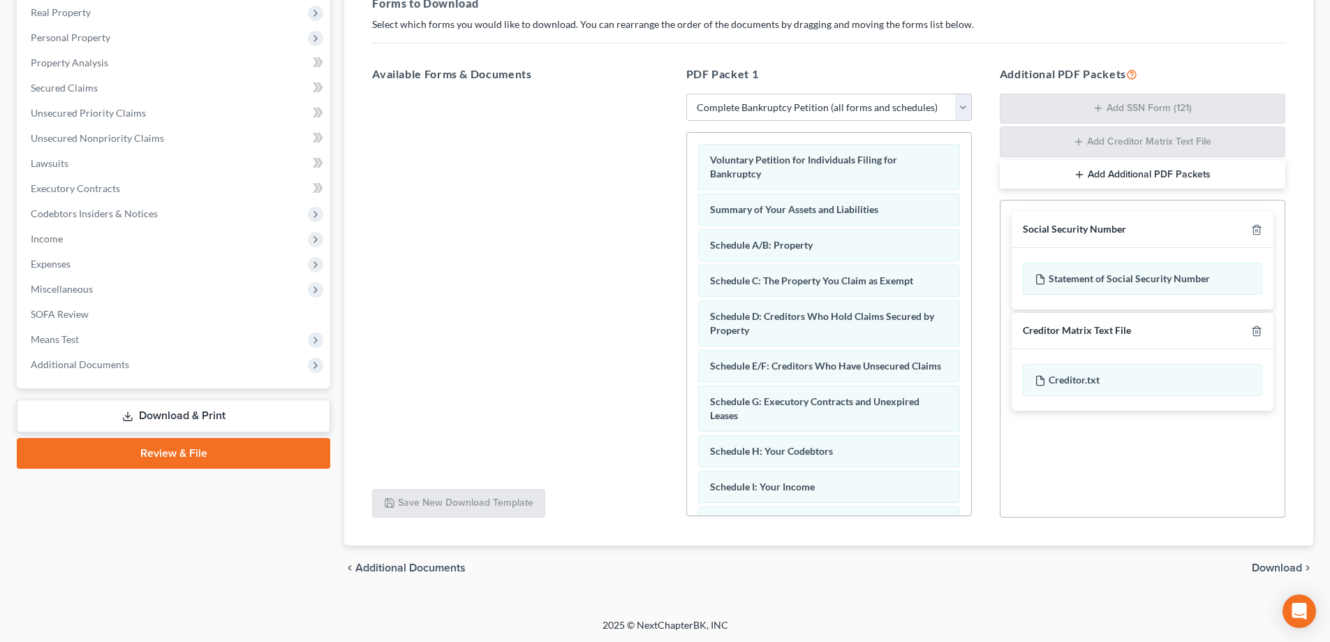
click at [237, 410] on link "Download & Print" at bounding box center [173, 415] width 313 height 33
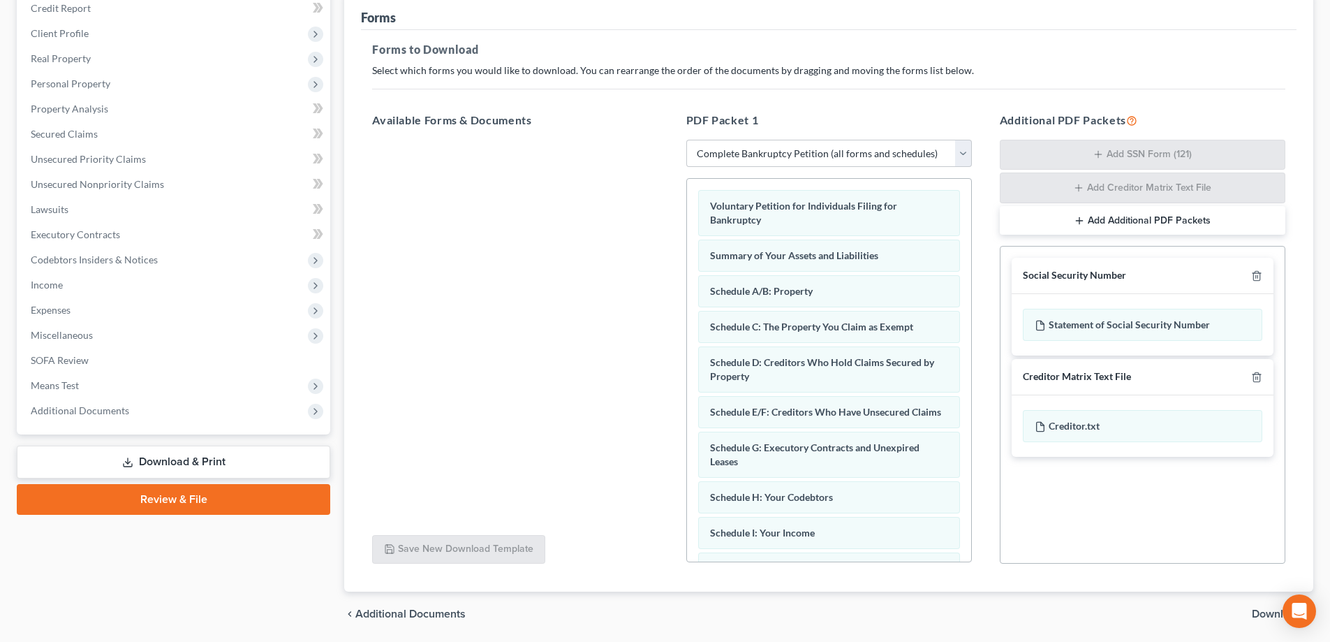
scroll to position [222, 0]
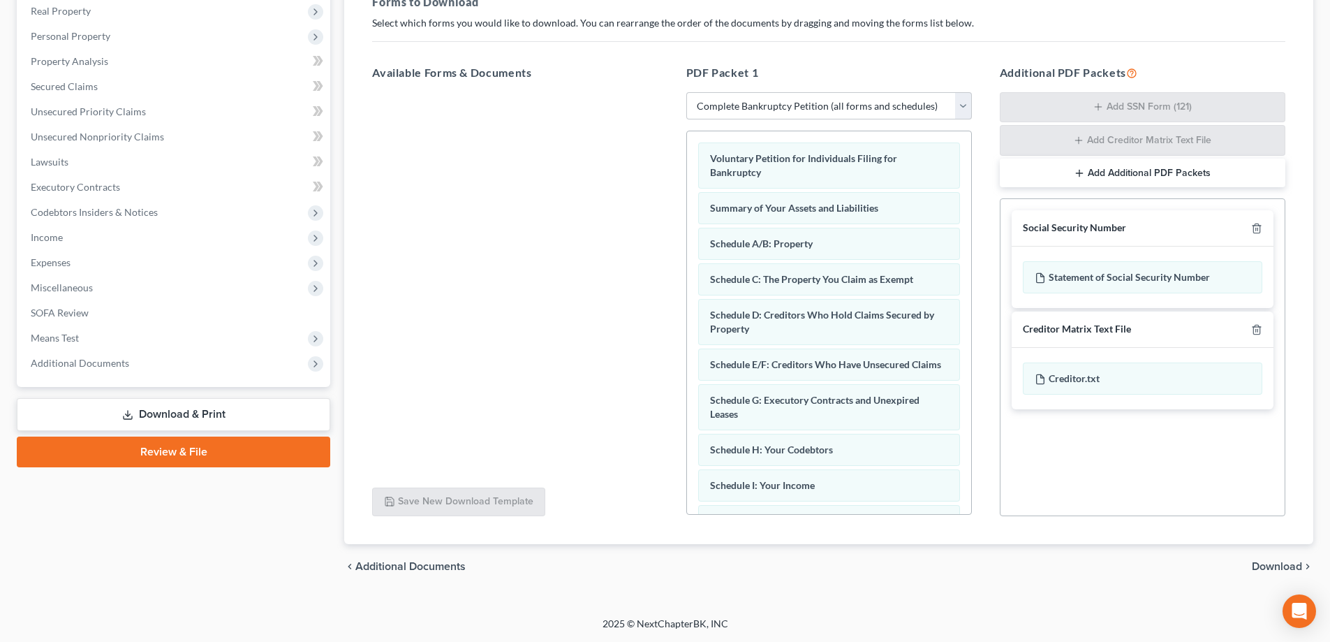
click at [194, 414] on link "Download & Print" at bounding box center [173, 414] width 313 height 33
click at [1284, 563] on span "Download" at bounding box center [1277, 566] width 50 height 11
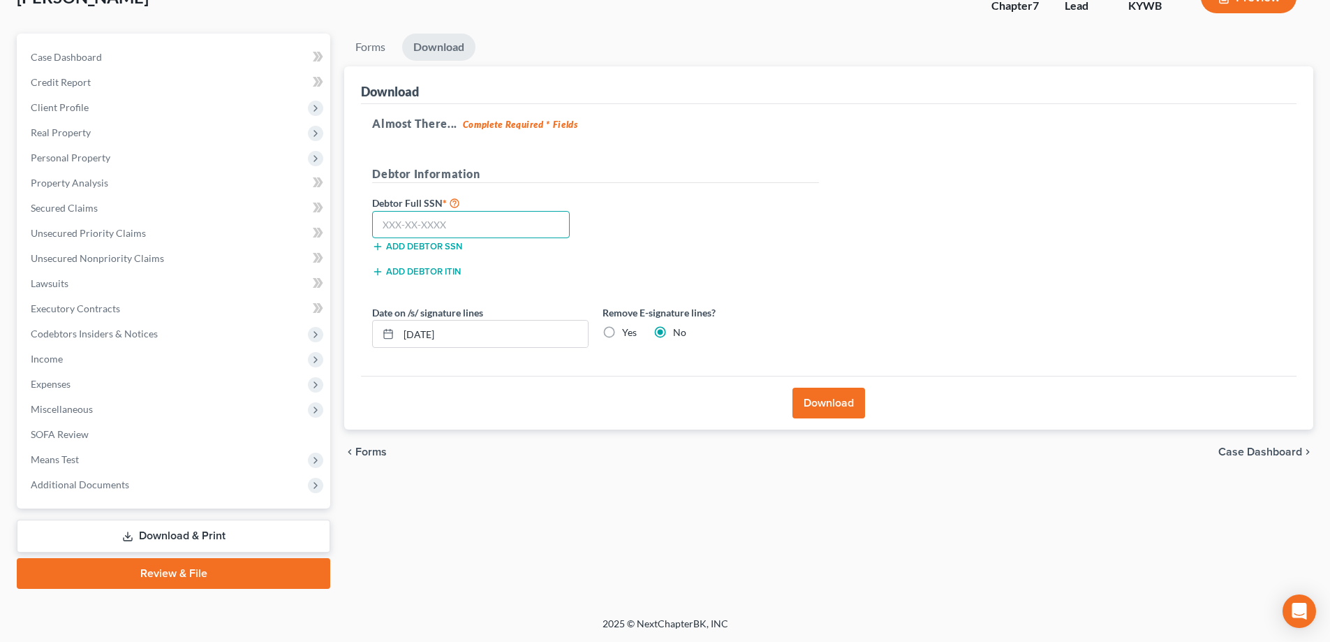
drag, startPoint x: 408, startPoint y: 218, endPoint x: 409, endPoint y: 230, distance: 11.9
click at [409, 230] on input "text" at bounding box center [471, 225] width 198 height 28
click at [379, 217] on input "text" at bounding box center [471, 225] width 198 height 28
type input "345-42-4842"
click at [833, 407] on button "Download" at bounding box center [828, 402] width 73 height 31
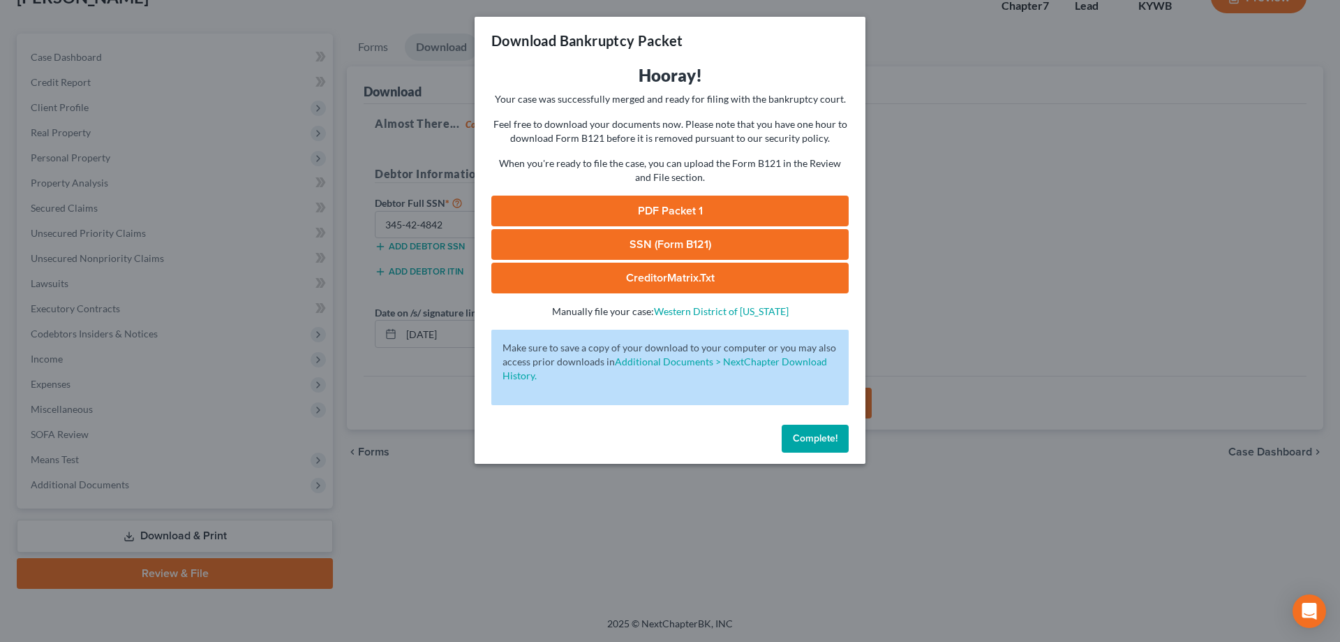
click at [662, 214] on link "PDF Packet 1" at bounding box center [669, 210] width 357 height 31
click at [683, 239] on link "SSN (Form B121)" at bounding box center [669, 244] width 357 height 31
click at [708, 276] on link "CreditorMatrix.txt" at bounding box center [669, 278] width 357 height 31
click at [814, 437] on span "Complete!" at bounding box center [815, 438] width 45 height 12
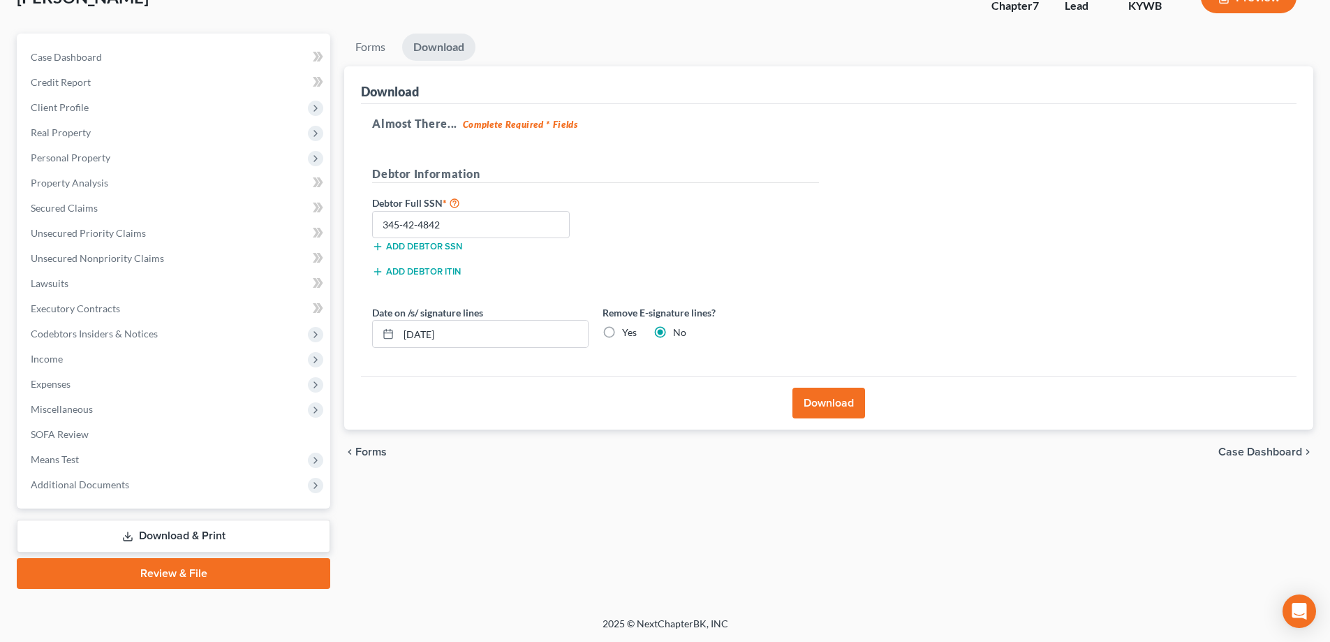
click at [179, 576] on link "Review & File" at bounding box center [173, 573] width 313 height 31
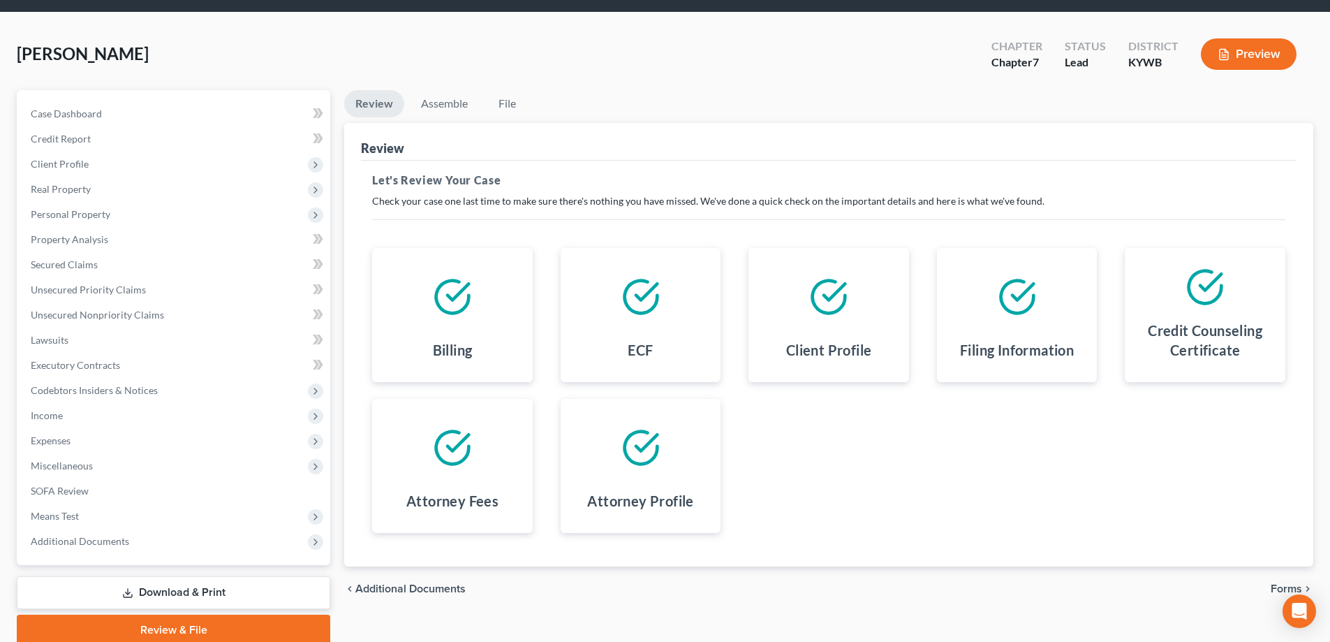
scroll to position [101, 0]
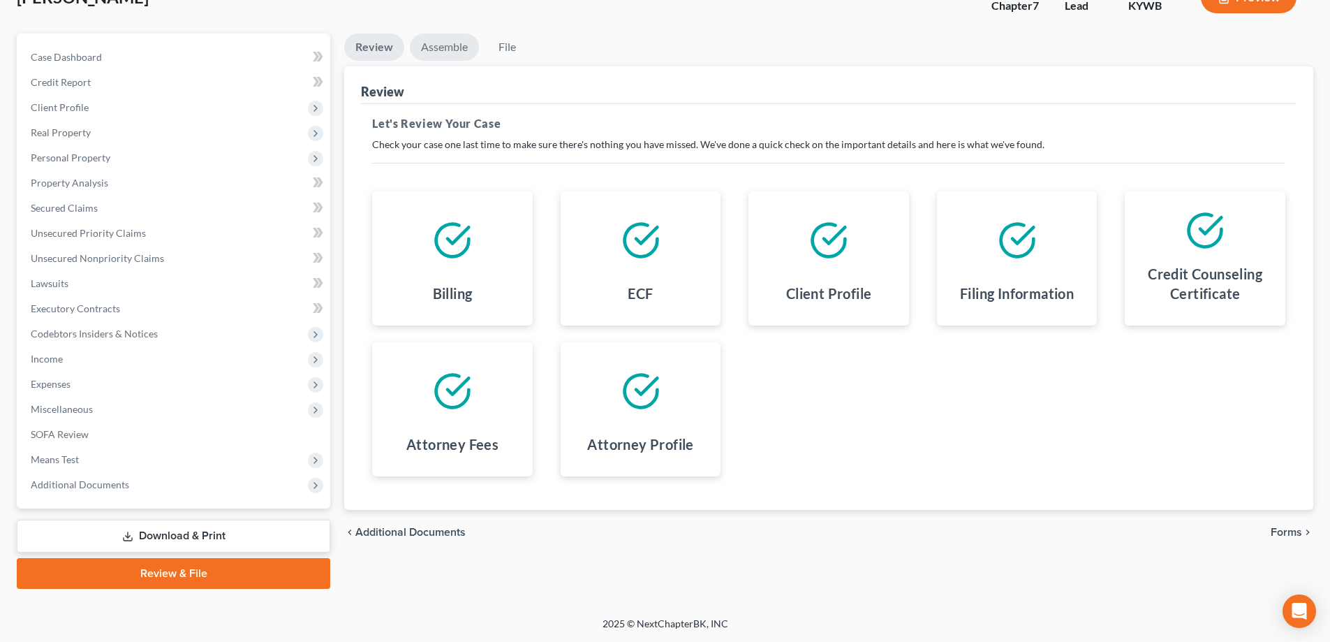
click at [465, 47] on link "Assemble" at bounding box center [444, 47] width 69 height 27
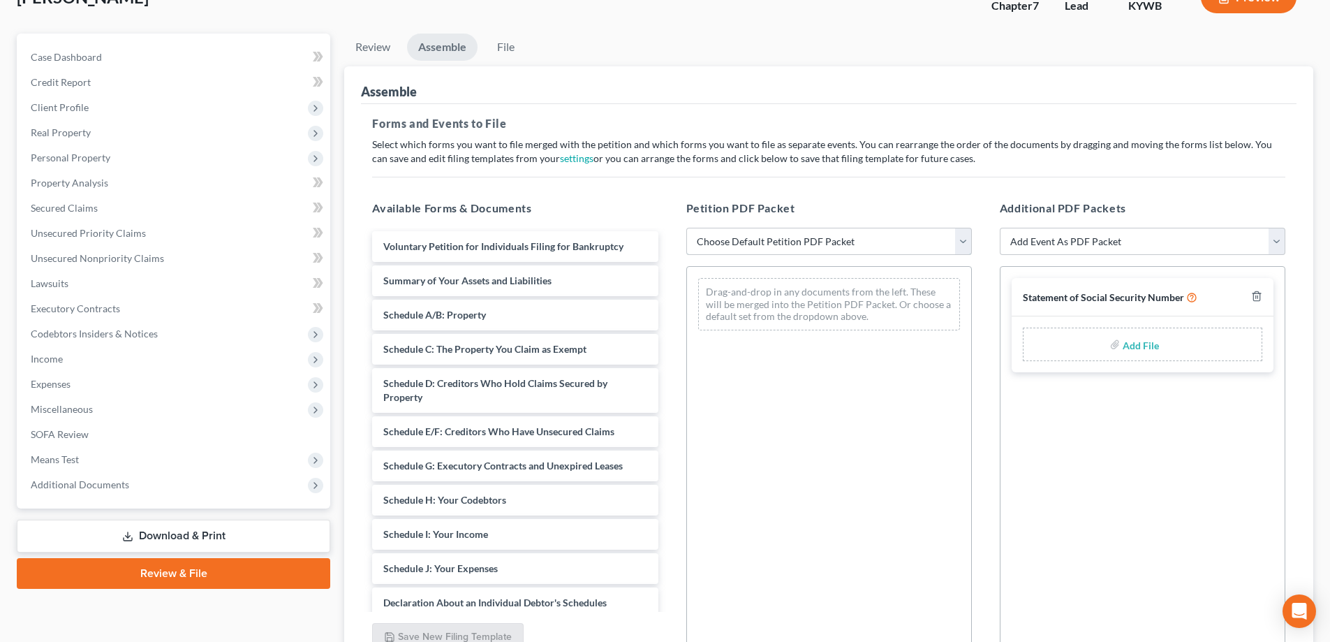
click at [801, 241] on select "Choose Default Petition PDF Packet Emergency Filing (Voluntary Petition and Cre…" at bounding box center [829, 242] width 286 height 28
click at [686, 228] on select "Choose Default Petition PDF Packet Emergency Filing (Voluntary Petition and Cre…" at bounding box center [829, 242] width 286 height 28
click at [791, 232] on select "Choose Default Petition PDF Packet Emergency Filing (Voluntary Petition and Cre…" at bounding box center [829, 242] width 286 height 28
select select "3"
click at [686, 228] on select "Choose Default Petition PDF Packet Emergency Filing (Voluntary Petition and Cre…" at bounding box center [829, 242] width 286 height 28
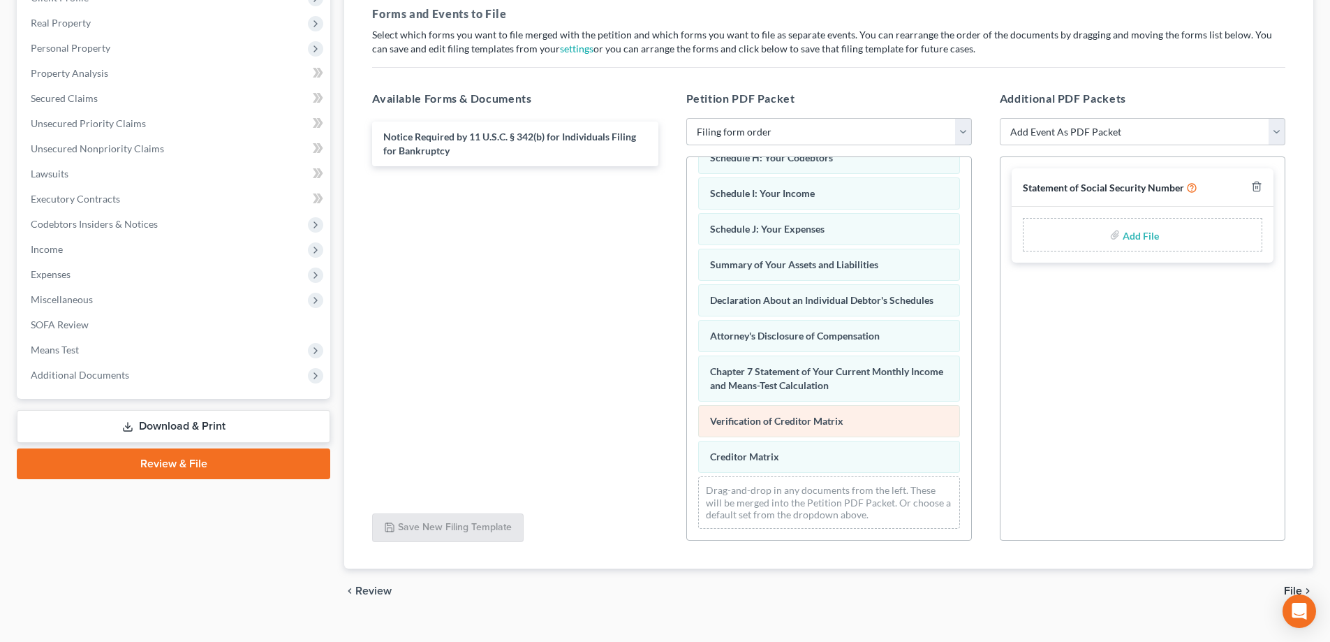
scroll to position [235, 0]
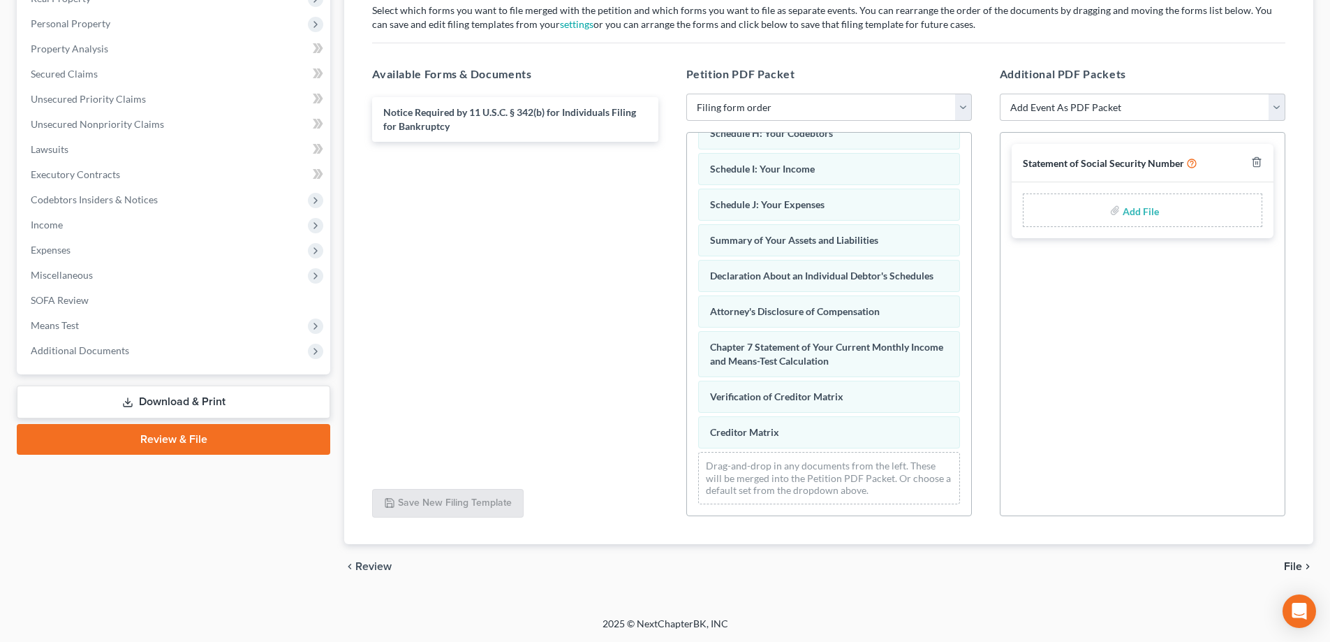
click at [1100, 218] on div "Add File" at bounding box center [1142, 210] width 239 height 34
click at [1127, 214] on input "file" at bounding box center [1140, 210] width 34 height 25
type input "C:\fakepath\Social Security Form.pdf"
click at [1092, 110] on select "Add Event As PDF Packet Amended Answer Amended Complaint Amended List of Credit…" at bounding box center [1143, 108] width 286 height 28
select select "6"
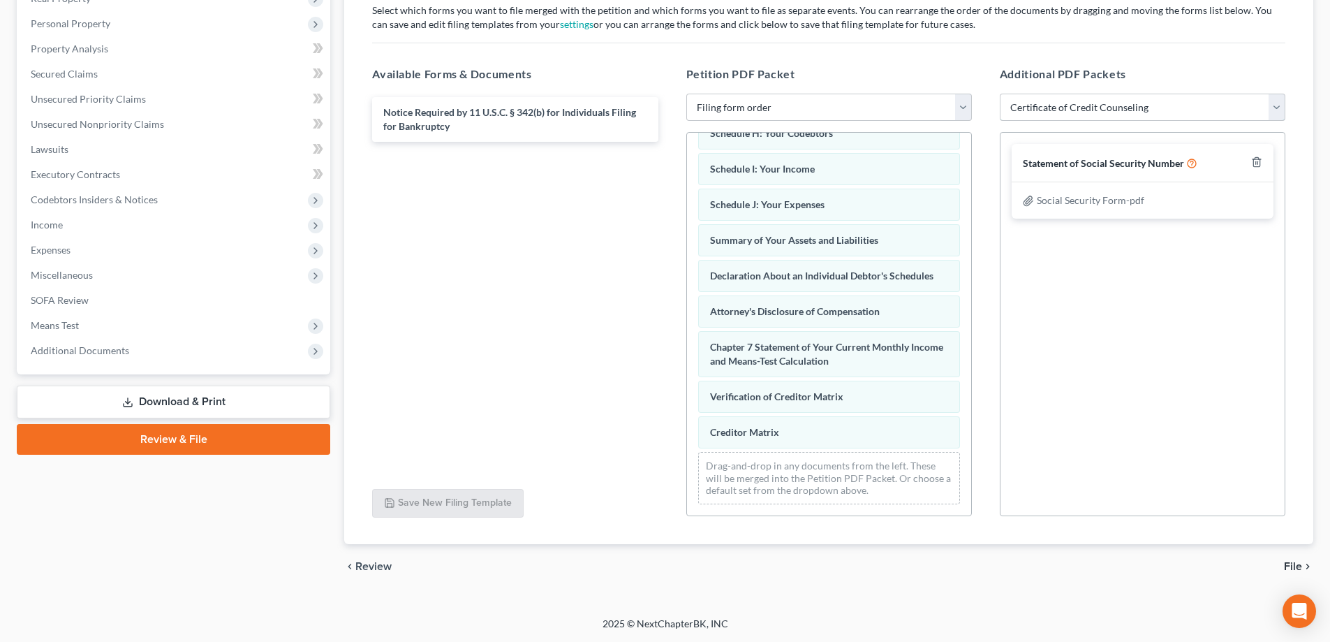
click at [1000, 94] on select "Add Event As PDF Packet Amended Answer Amended Complaint Amended List of Credit…" at bounding box center [1143, 108] width 286 height 28
select select
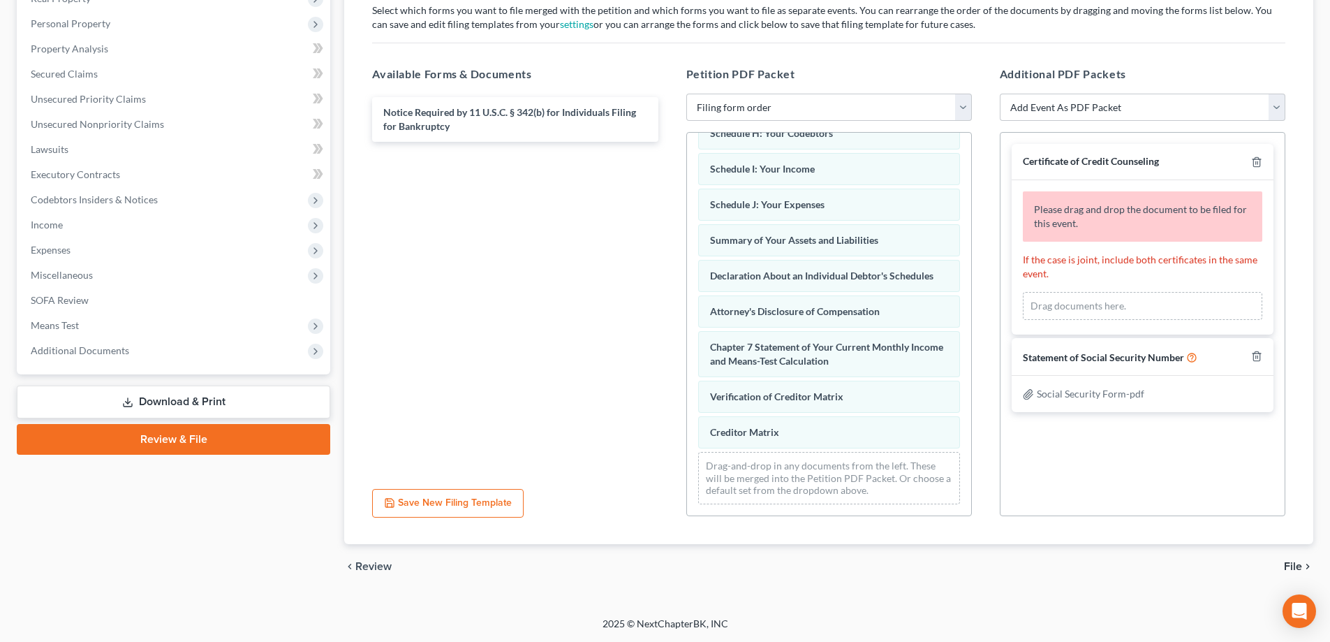
drag, startPoint x: 1128, startPoint y: 471, endPoint x: 1158, endPoint y: 480, distance: 31.2
click at [1158, 480] on div "Certificate of Credit Counseling Please drag and drop the document to be filed …" at bounding box center [1143, 324] width 286 height 384
click at [1102, 307] on div "Drag documents here." at bounding box center [1142, 306] width 239 height 28
click at [1113, 304] on div "Drag documents here." at bounding box center [1142, 306] width 239 height 28
click at [1128, 160] on span "Certificate of Credit Counseling" at bounding box center [1091, 161] width 136 height 12
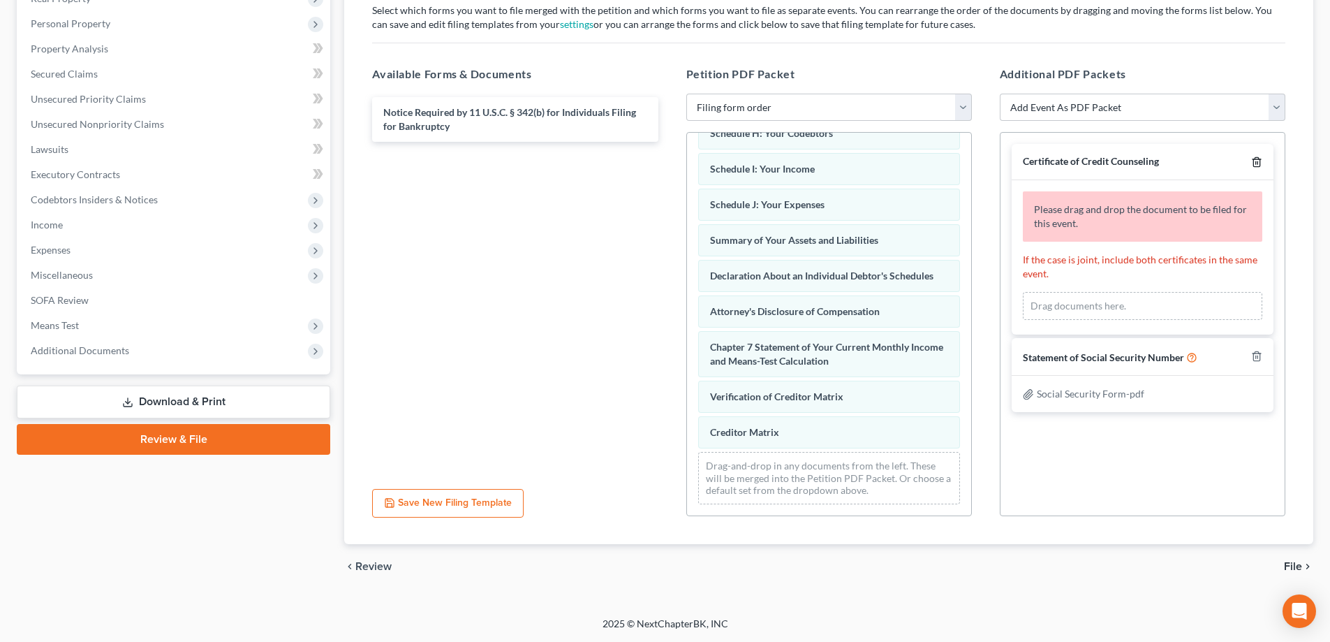
click at [1259, 168] on icon "button" at bounding box center [1256, 161] width 11 height 11
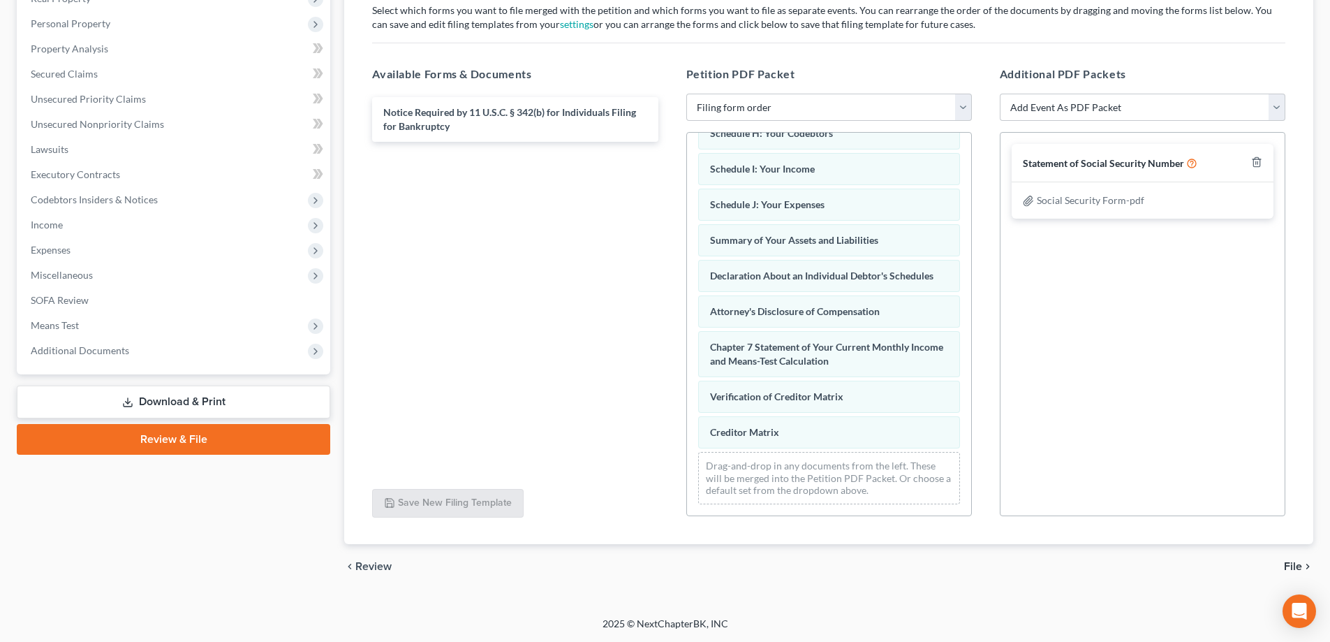
click at [1218, 306] on div "Statement of Social Security Number Social Security Form.pdf Social Security Fo…" at bounding box center [1143, 324] width 286 height 384
click at [1296, 568] on span "File" at bounding box center [1293, 566] width 18 height 11
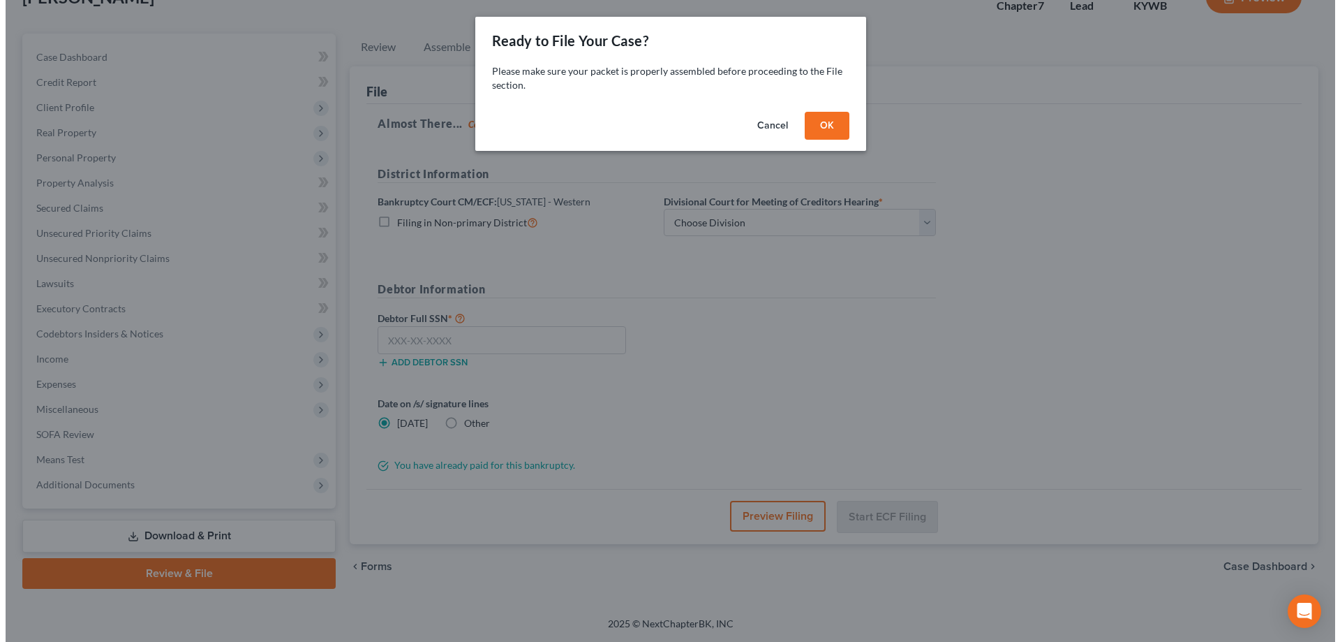
scroll to position [101, 0]
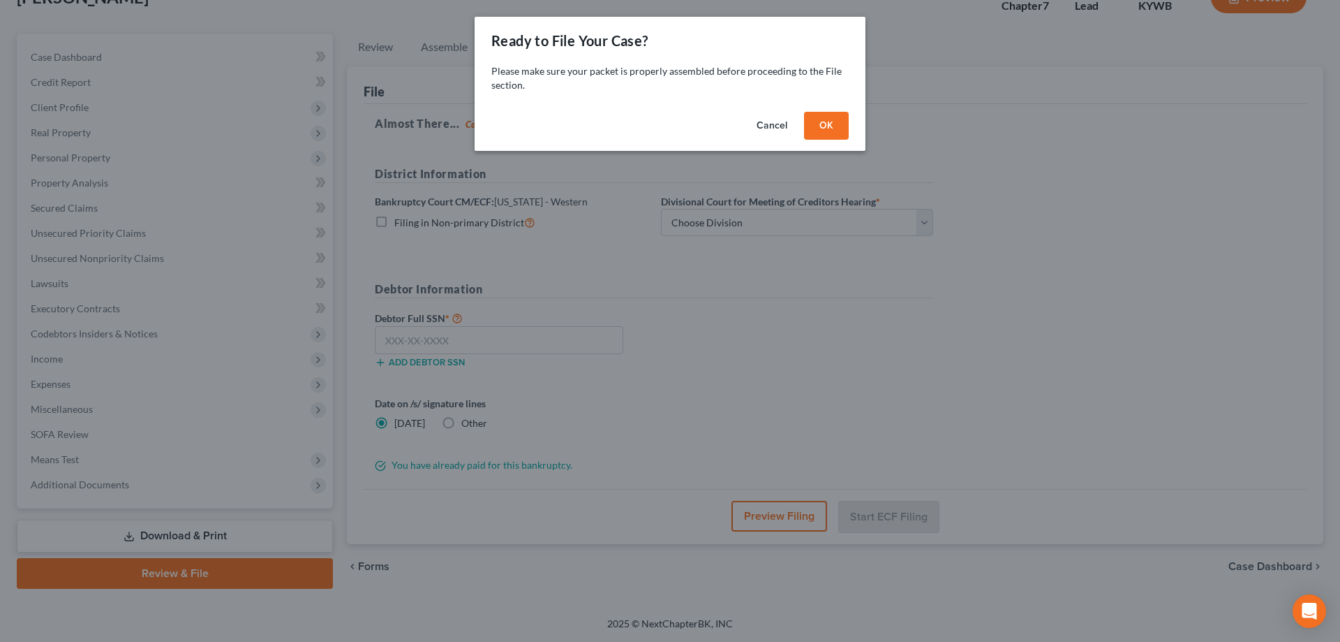
click at [834, 126] on button "OK" at bounding box center [826, 126] width 45 height 28
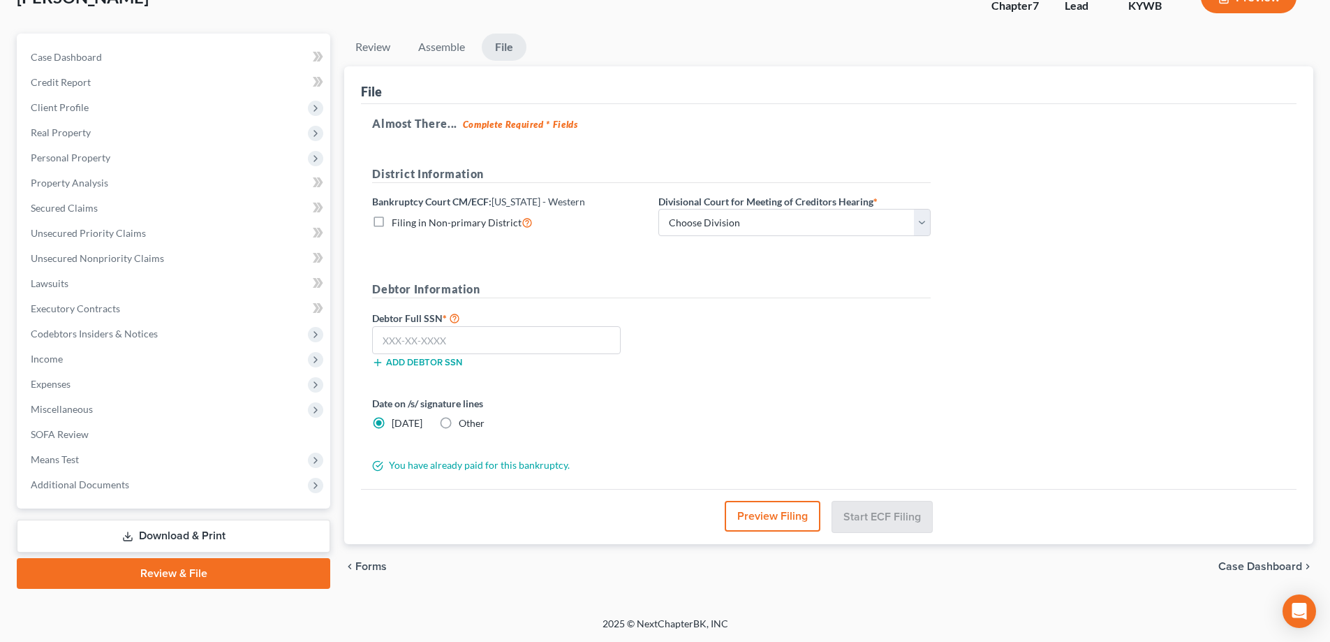
click at [781, 523] on button "Preview Filing" at bounding box center [773, 516] width 96 height 31
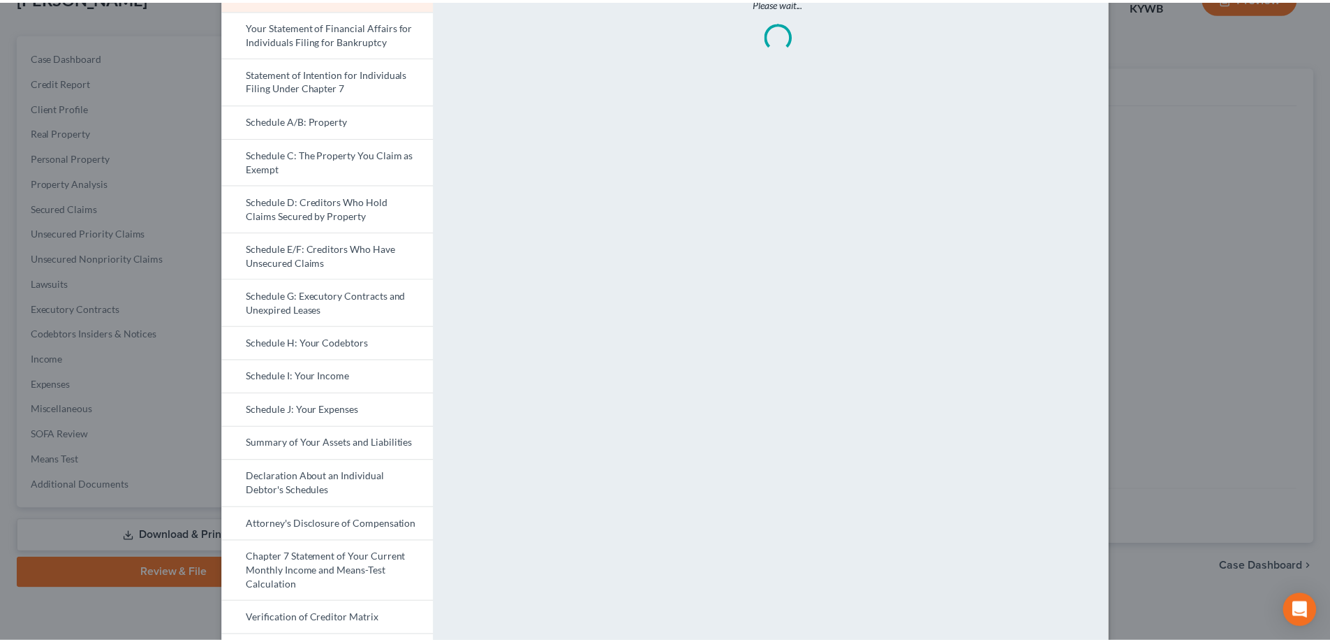
scroll to position [0, 0]
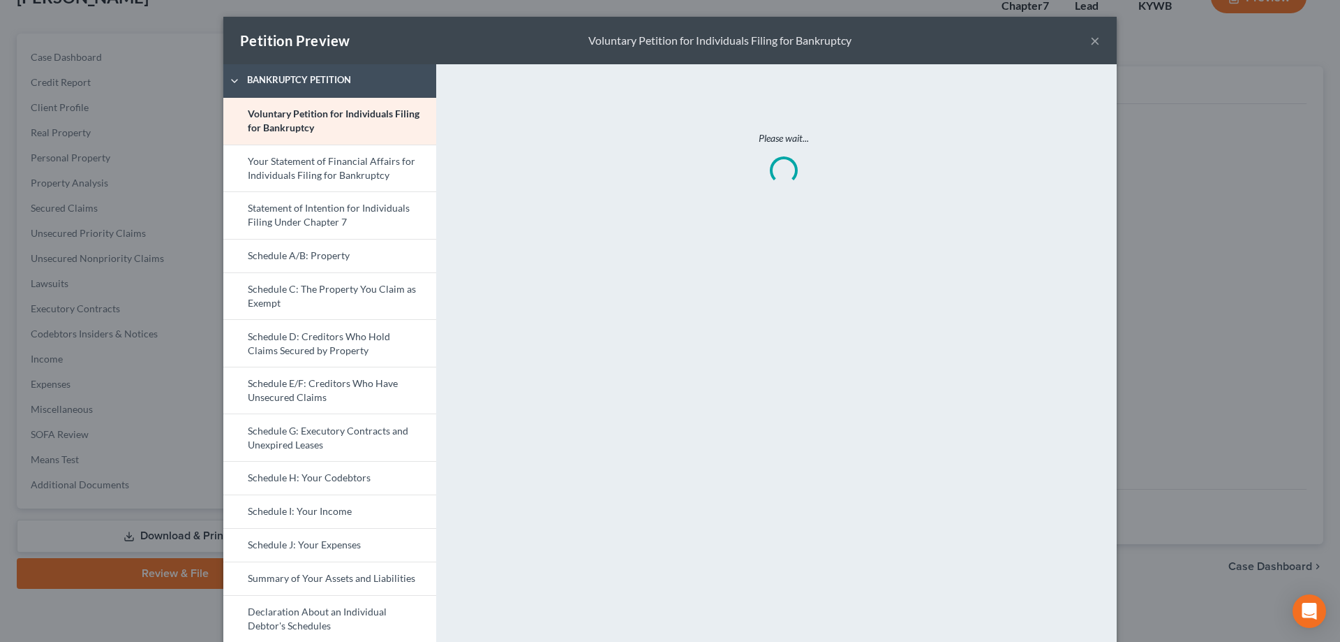
click at [1091, 41] on button "×" at bounding box center [1096, 40] width 10 height 17
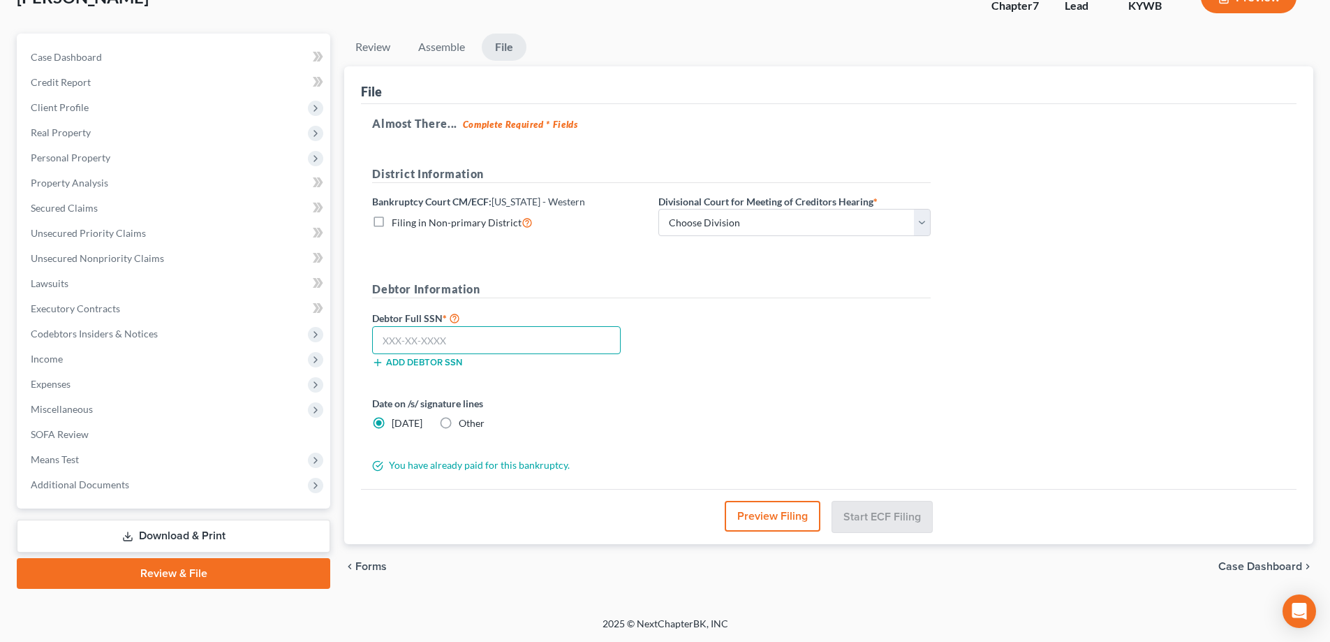
drag, startPoint x: 429, startPoint y: 339, endPoint x: 480, endPoint y: 349, distance: 51.2
click at [434, 339] on input "text" at bounding box center [496, 340] width 249 height 28
type input "345-42-4842"
click at [762, 228] on select "Choose Division Bowling Green [GEOGRAPHIC_DATA] [GEOGRAPHIC_DATA] [GEOGRAPHIC_D…" at bounding box center [794, 223] width 272 height 28
select select "0"
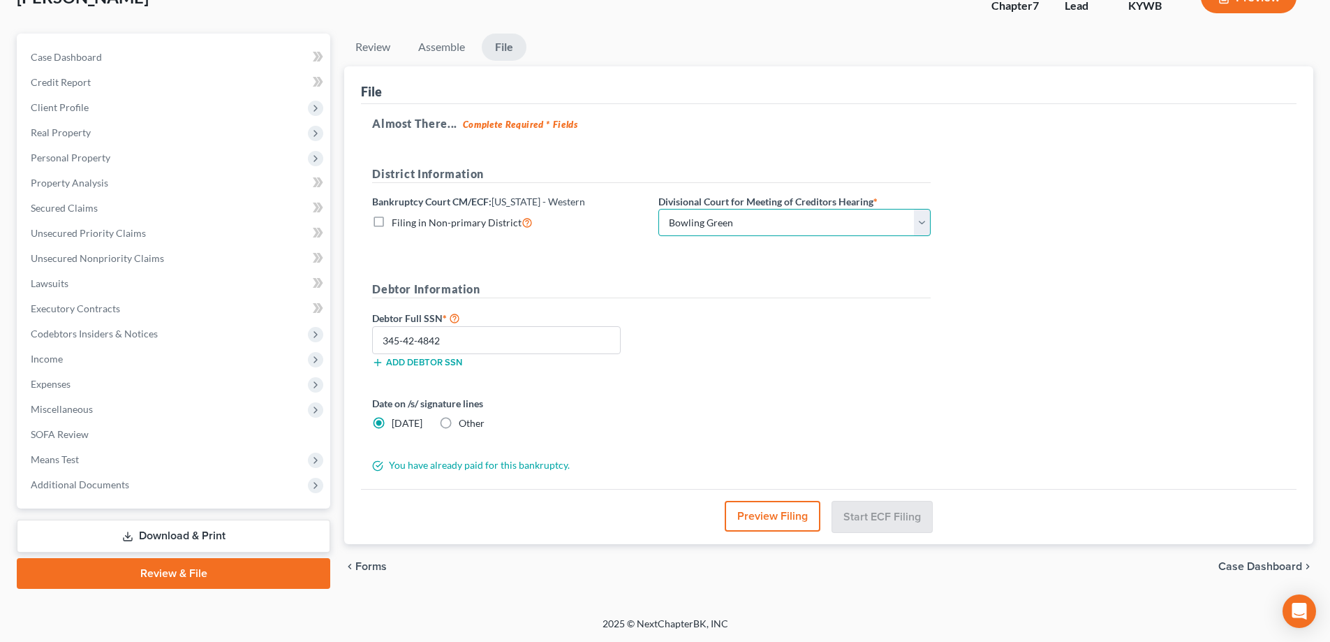
click at [658, 209] on select "Choose Division Bowling Green [GEOGRAPHIC_DATA] [GEOGRAPHIC_DATA] [GEOGRAPHIC_D…" at bounding box center [794, 223] width 272 height 28
click at [900, 514] on button "Start ECF Filing" at bounding box center [882, 516] width 100 height 31
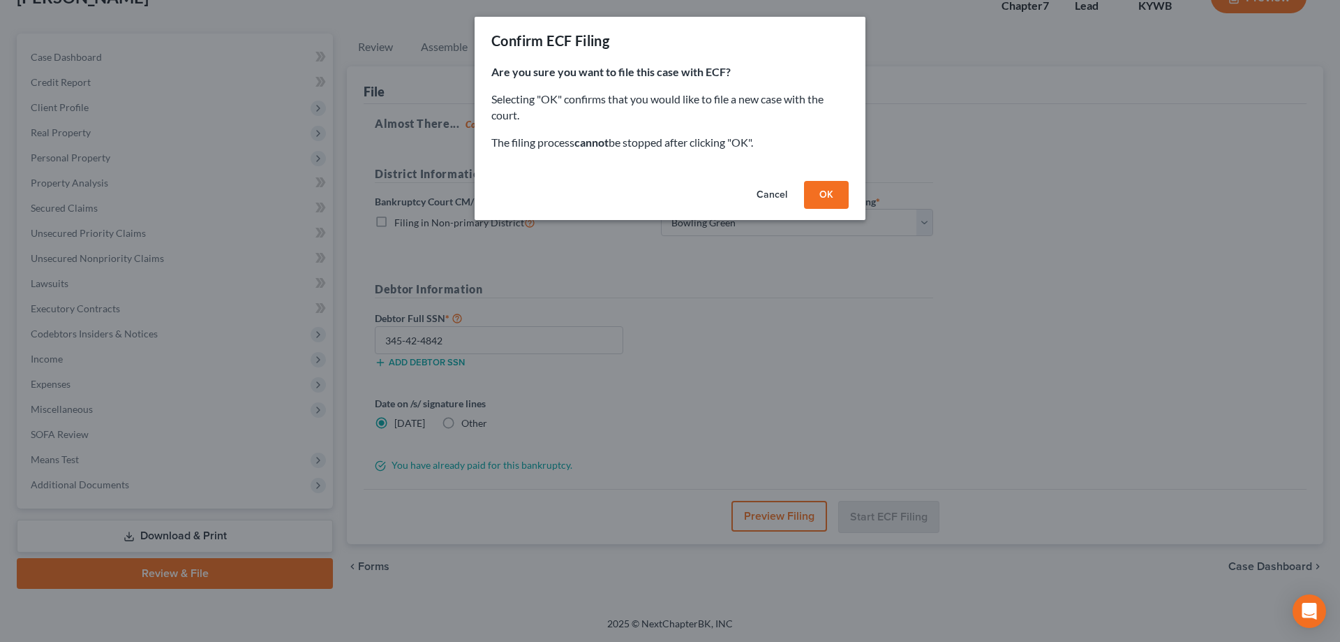
click at [821, 201] on button "OK" at bounding box center [826, 195] width 45 height 28
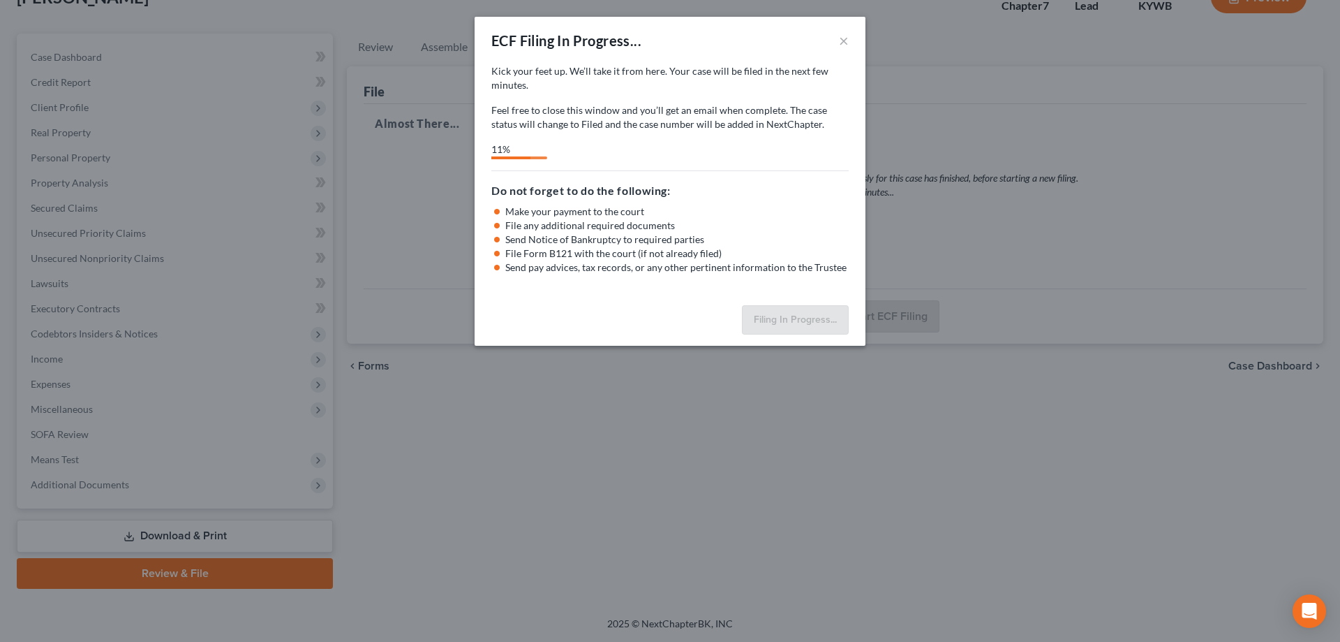
select select "0"
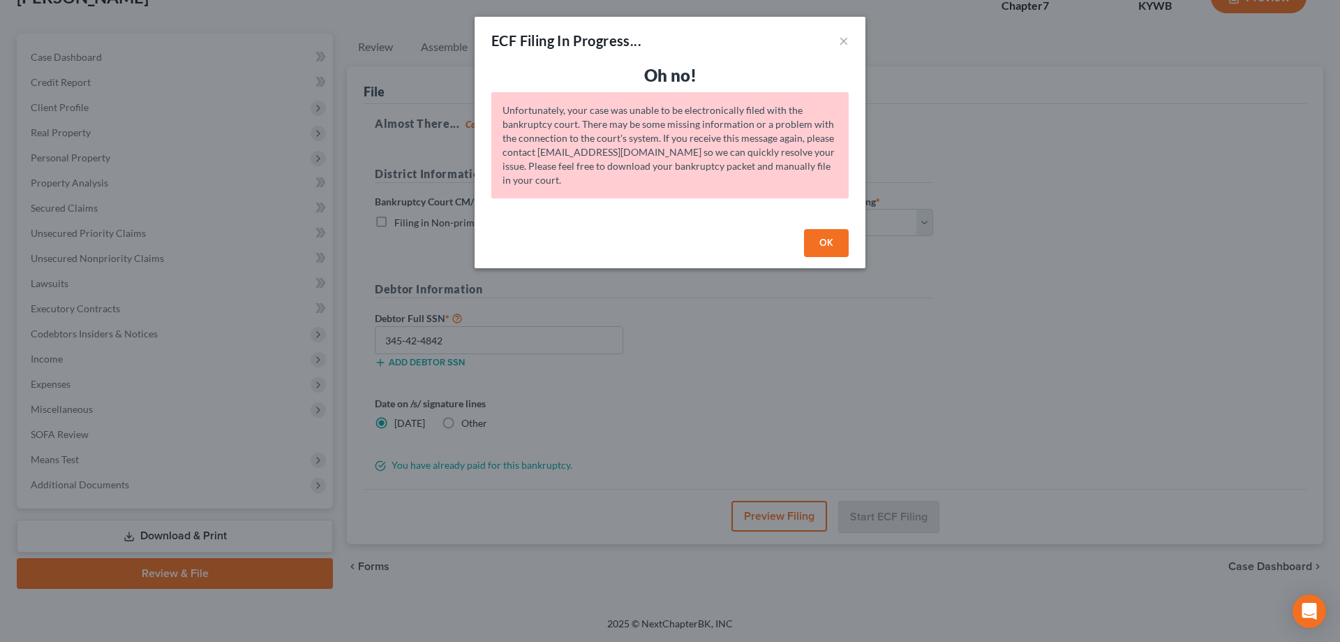
click at [833, 238] on button "OK" at bounding box center [826, 243] width 45 height 28
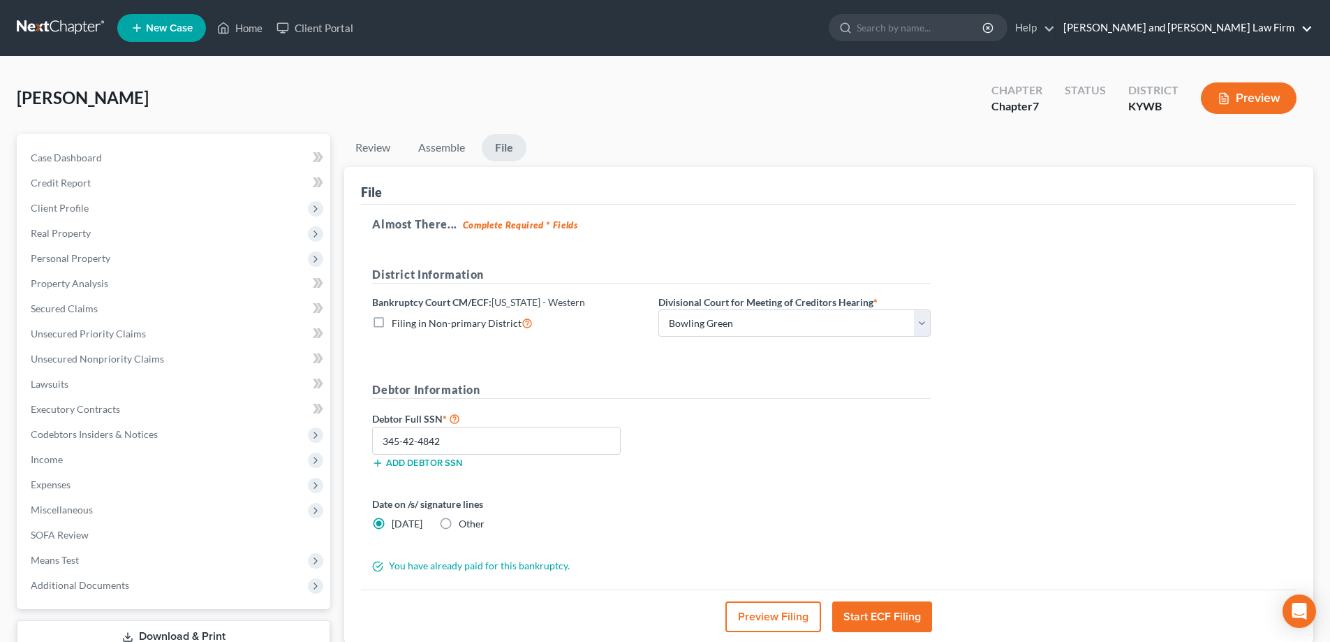
click at [1281, 26] on link "[PERSON_NAME] and [PERSON_NAME] Law Firm" at bounding box center [1184, 27] width 256 height 25
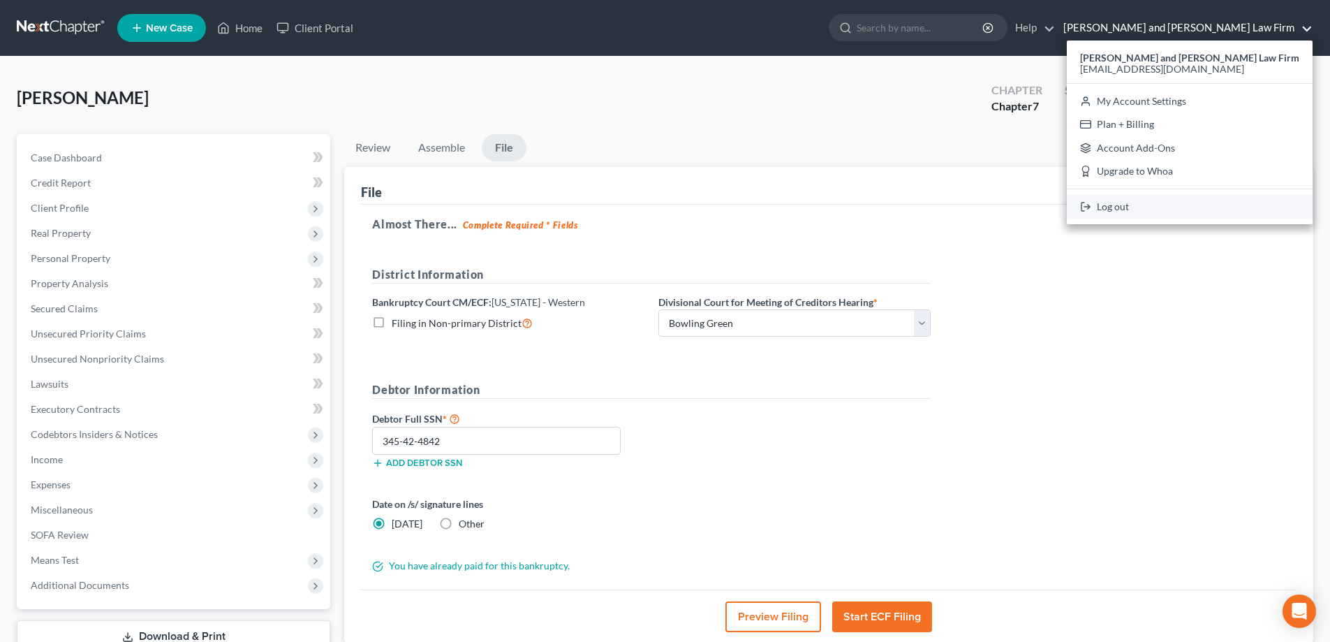
drag, startPoint x: 1158, startPoint y: 205, endPoint x: 1146, endPoint y: 202, distance: 12.1
click at [1159, 205] on link "Log out" at bounding box center [1190, 207] width 246 height 24
